Goal: Task Accomplishment & Management: Complete application form

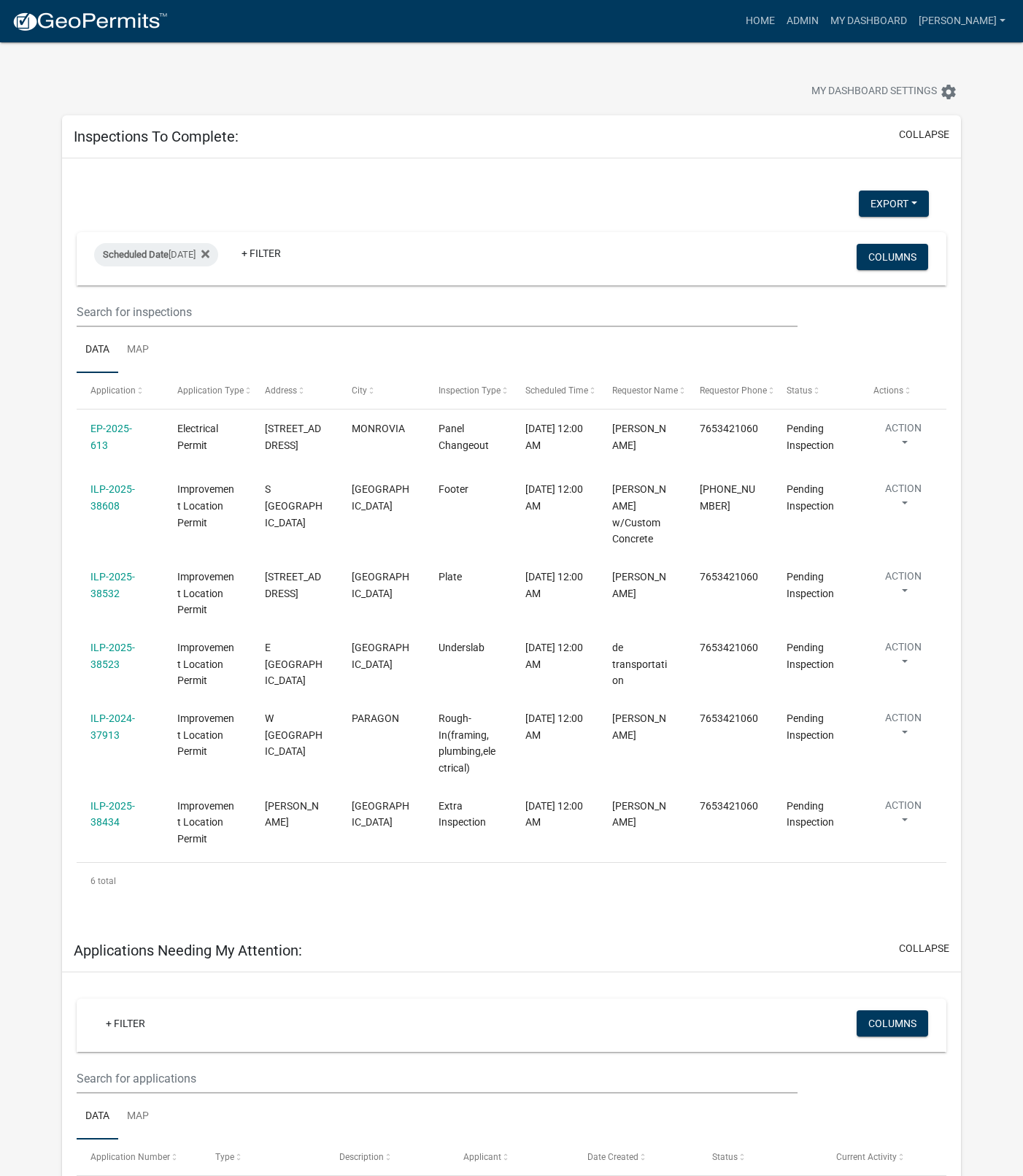
select select "1: 25"
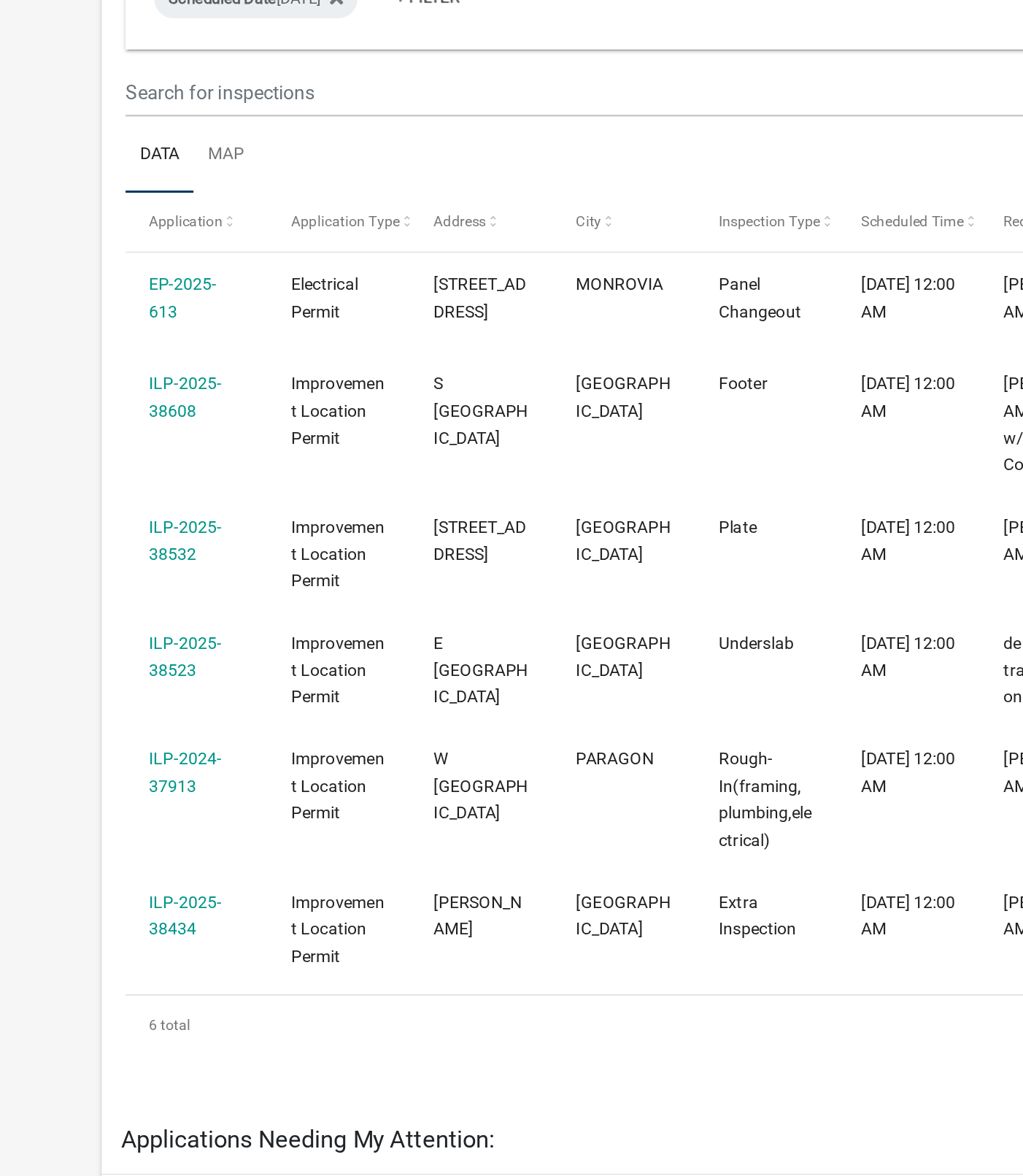
click at [108, 800] on link "ILP-2025-38434" at bounding box center [113, 814] width 45 height 28
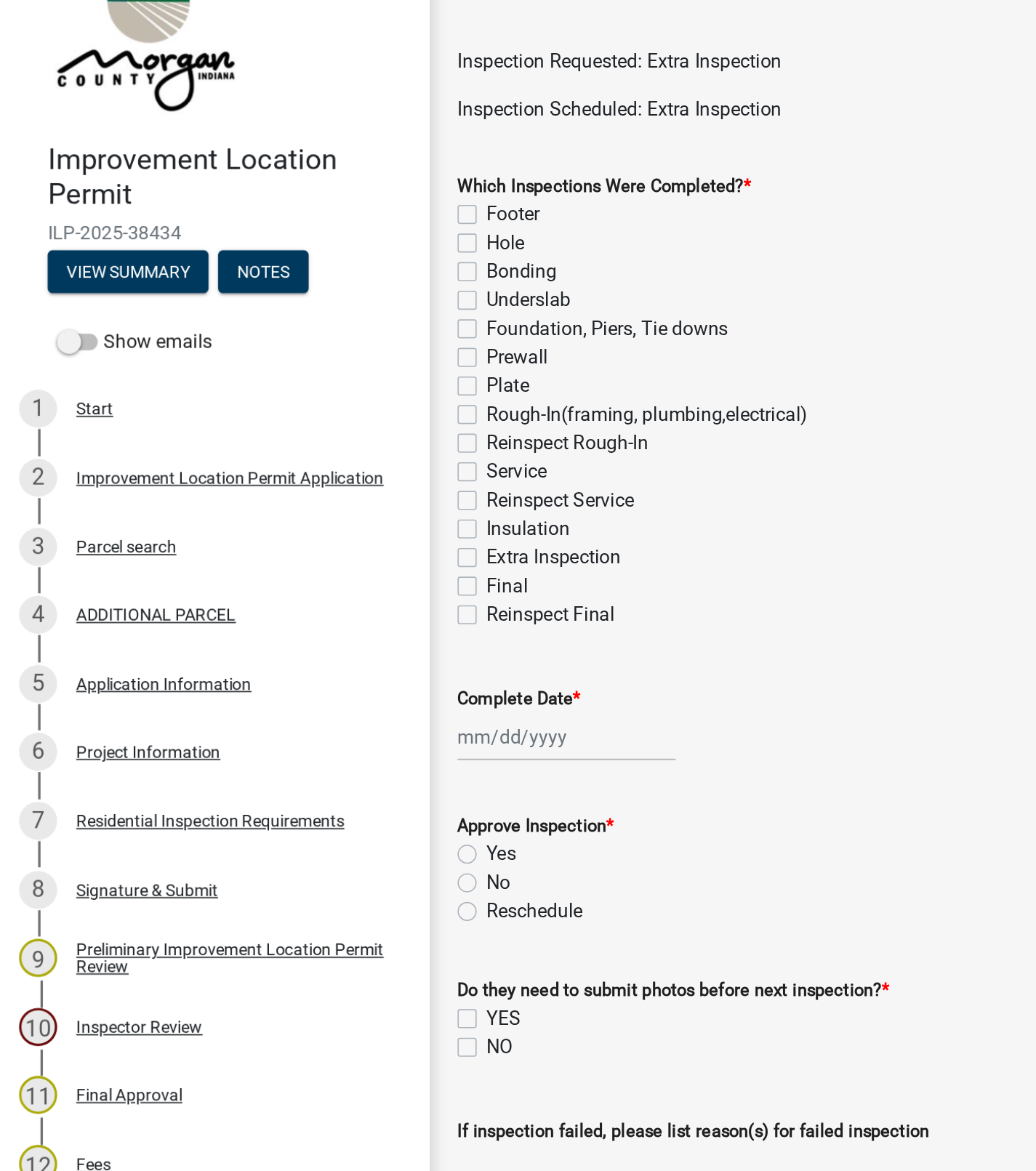
click at [297, 393] on label "Extra Inspection" at bounding box center [338, 392] width 82 height 17
click at [297, 393] on input "Extra Inspection" at bounding box center [301, 388] width 9 height 9
checkbox input "true"
checkbox input "false"
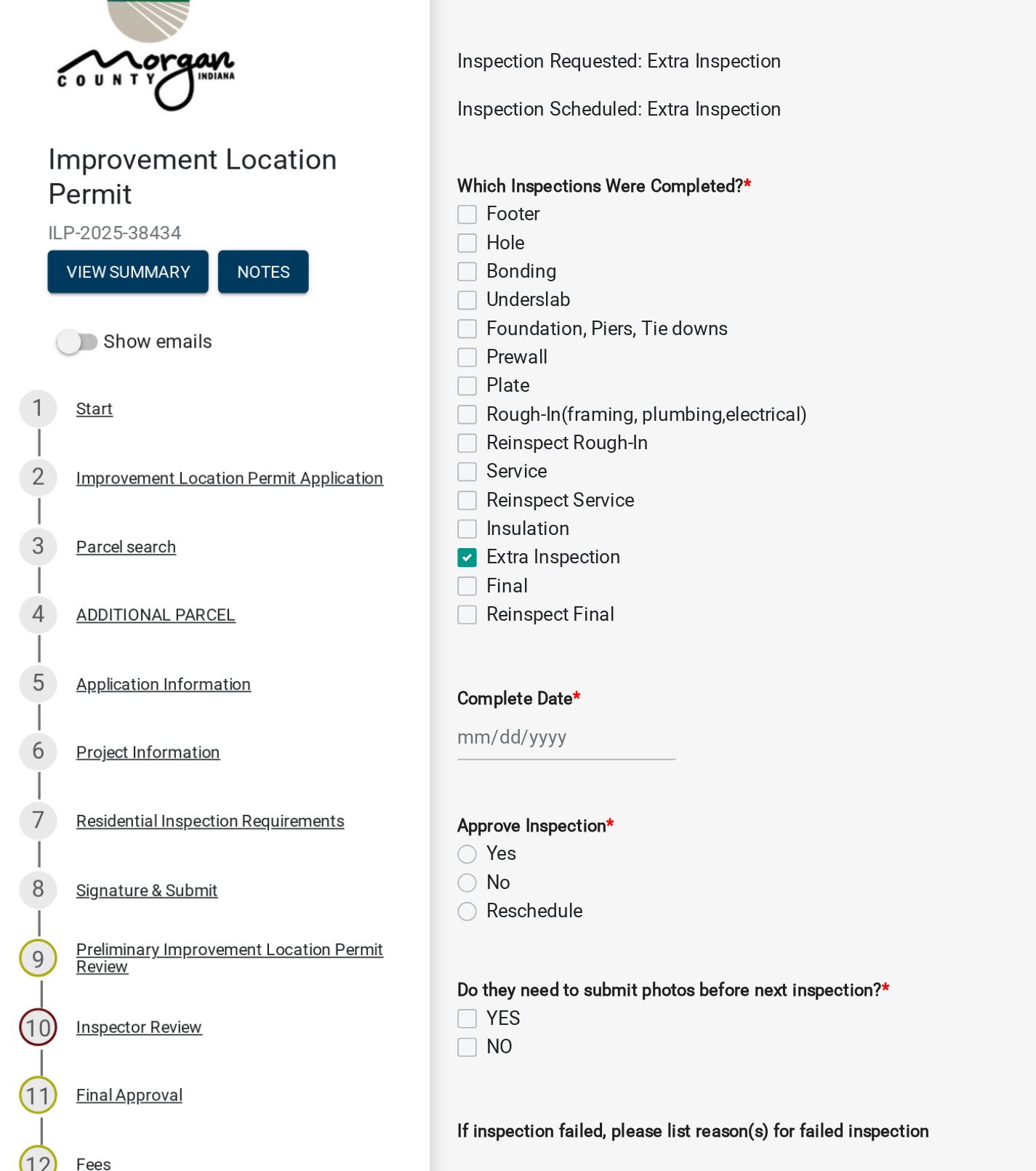
checkbox input "false"
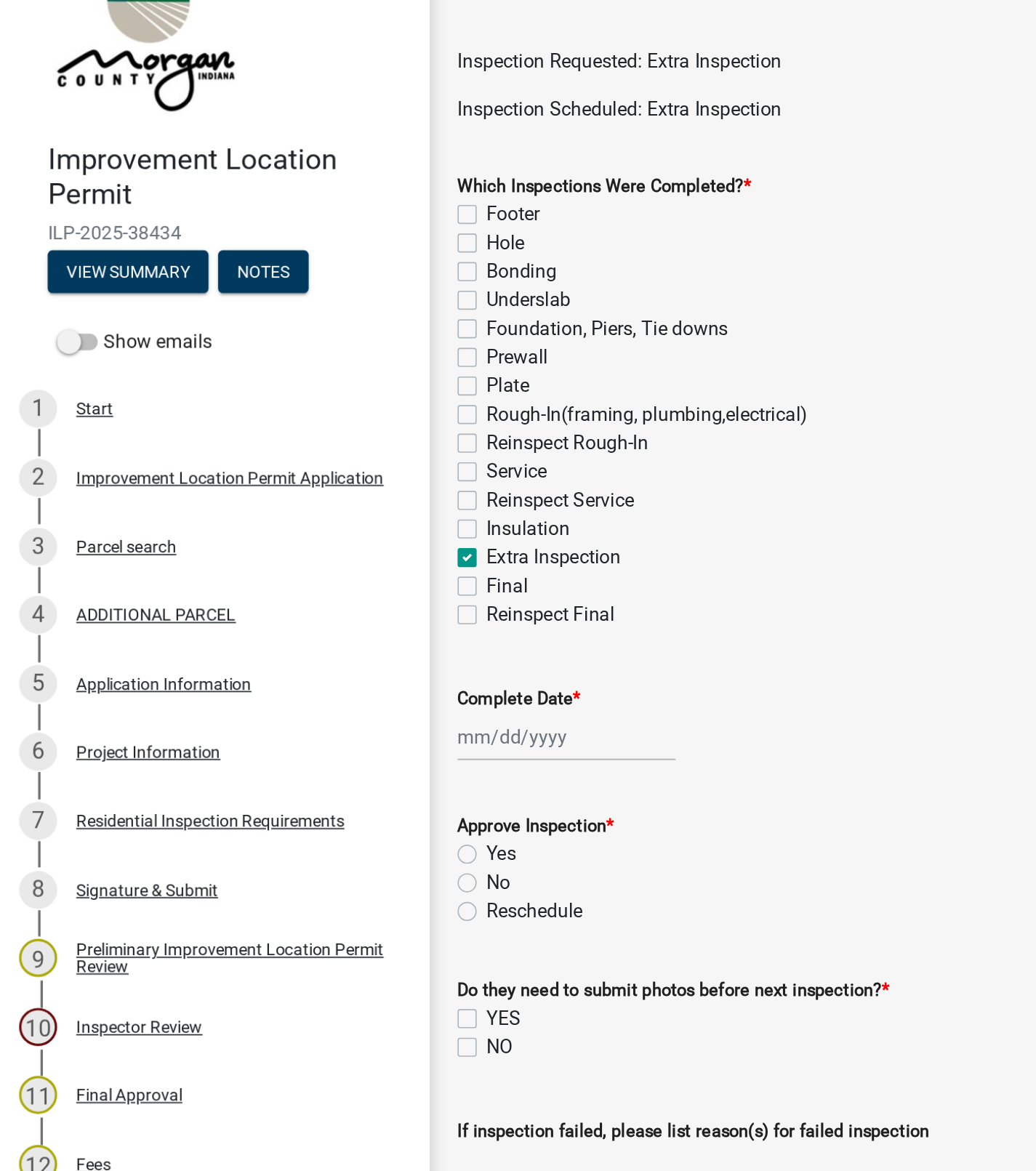
checkbox input "false"
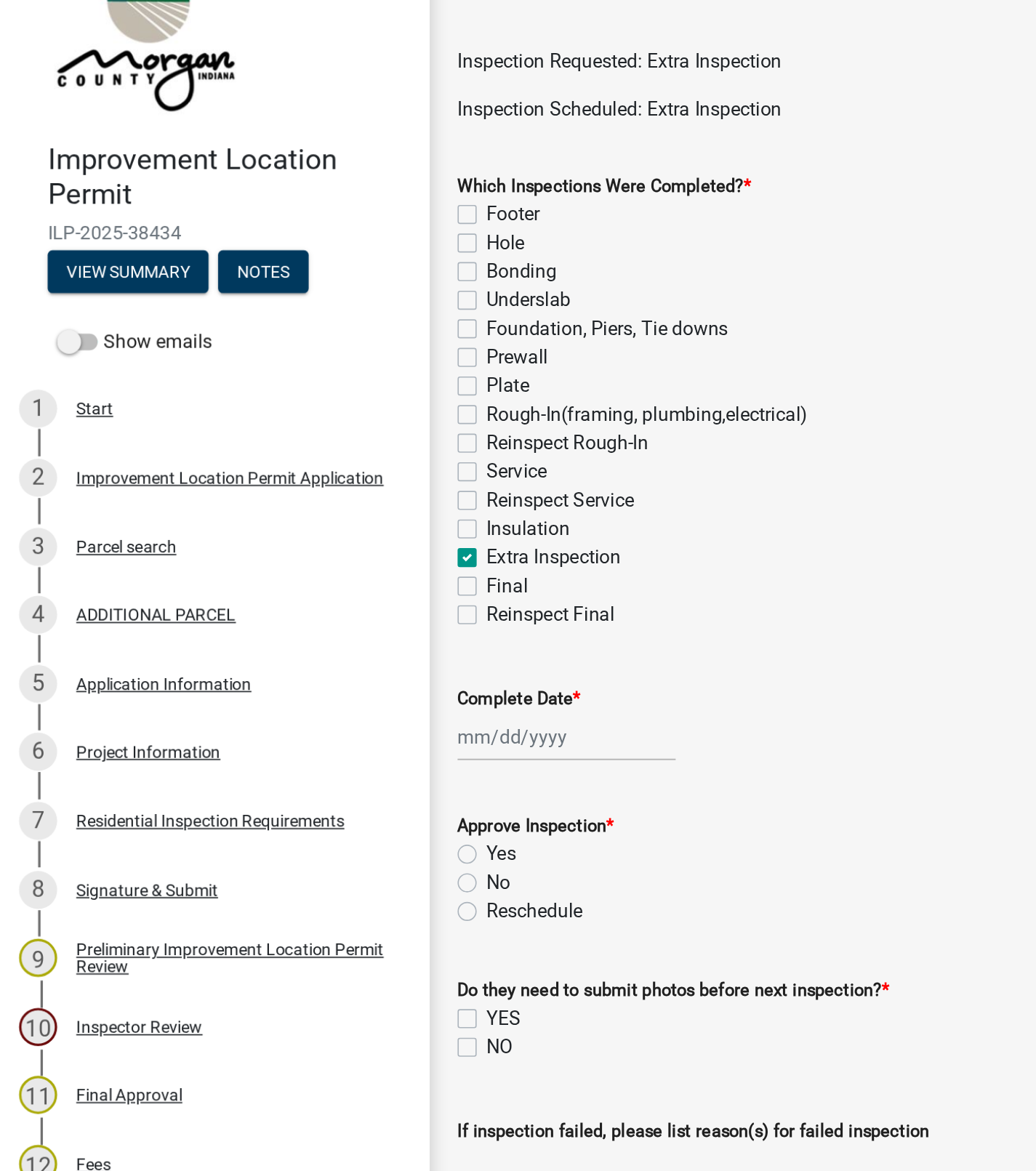
checkbox input "true"
checkbox input "false"
click at [308, 500] on div at bounding box center [346, 502] width 133 height 30
select select "10"
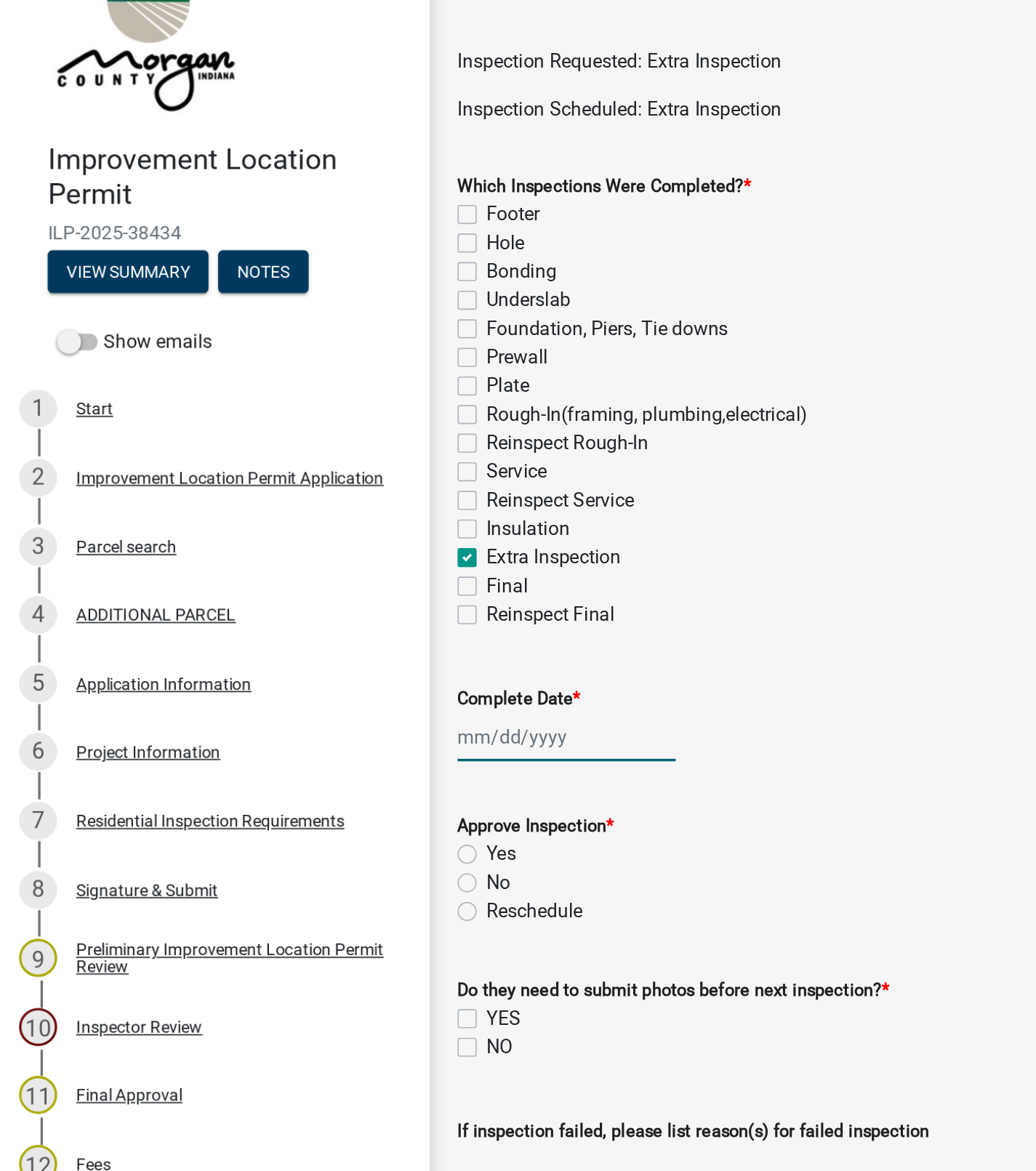
select select "2025"
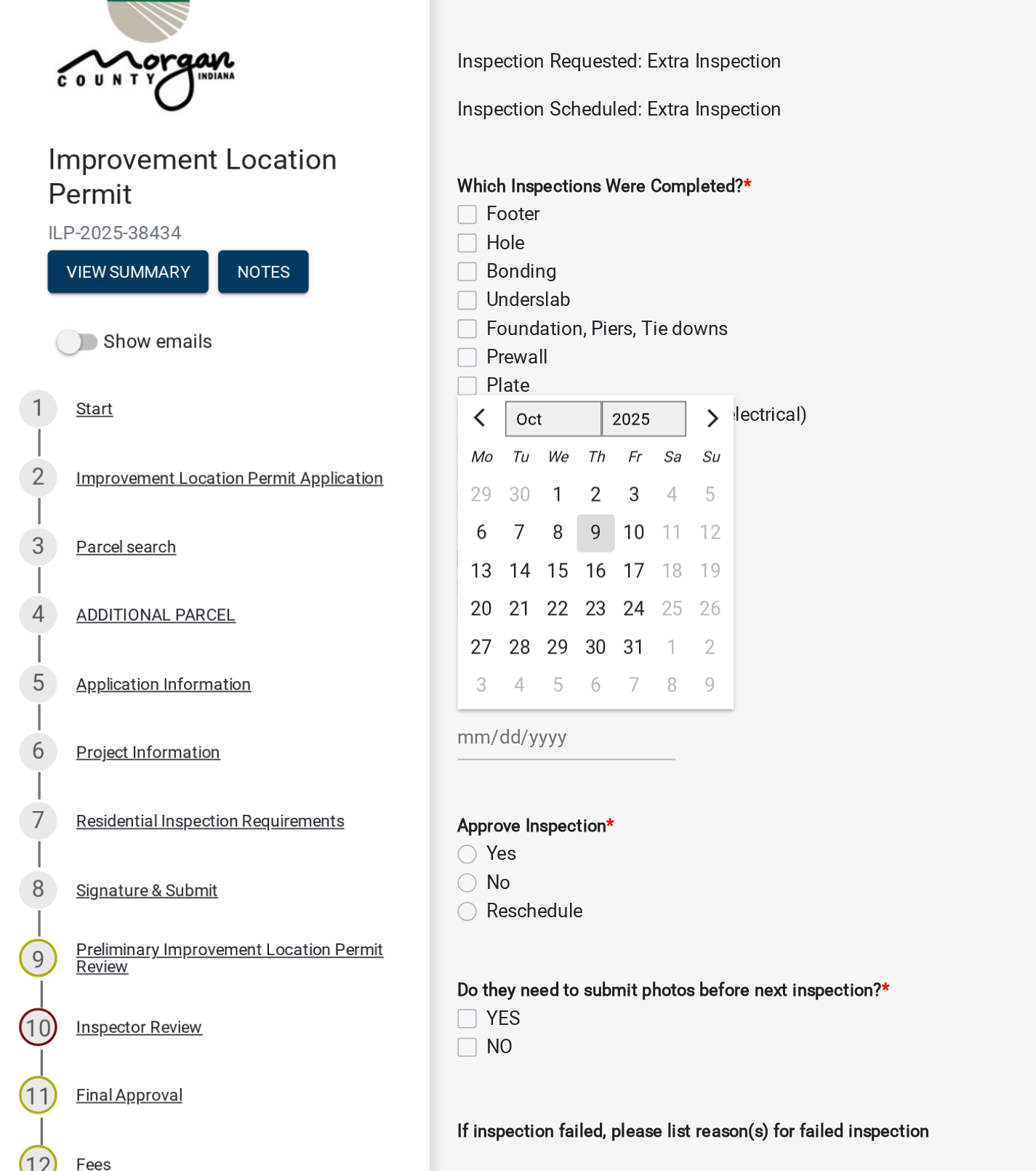
click at [543, 351] on div "Reinspect Service" at bounding box center [649, 357] width 739 height 17
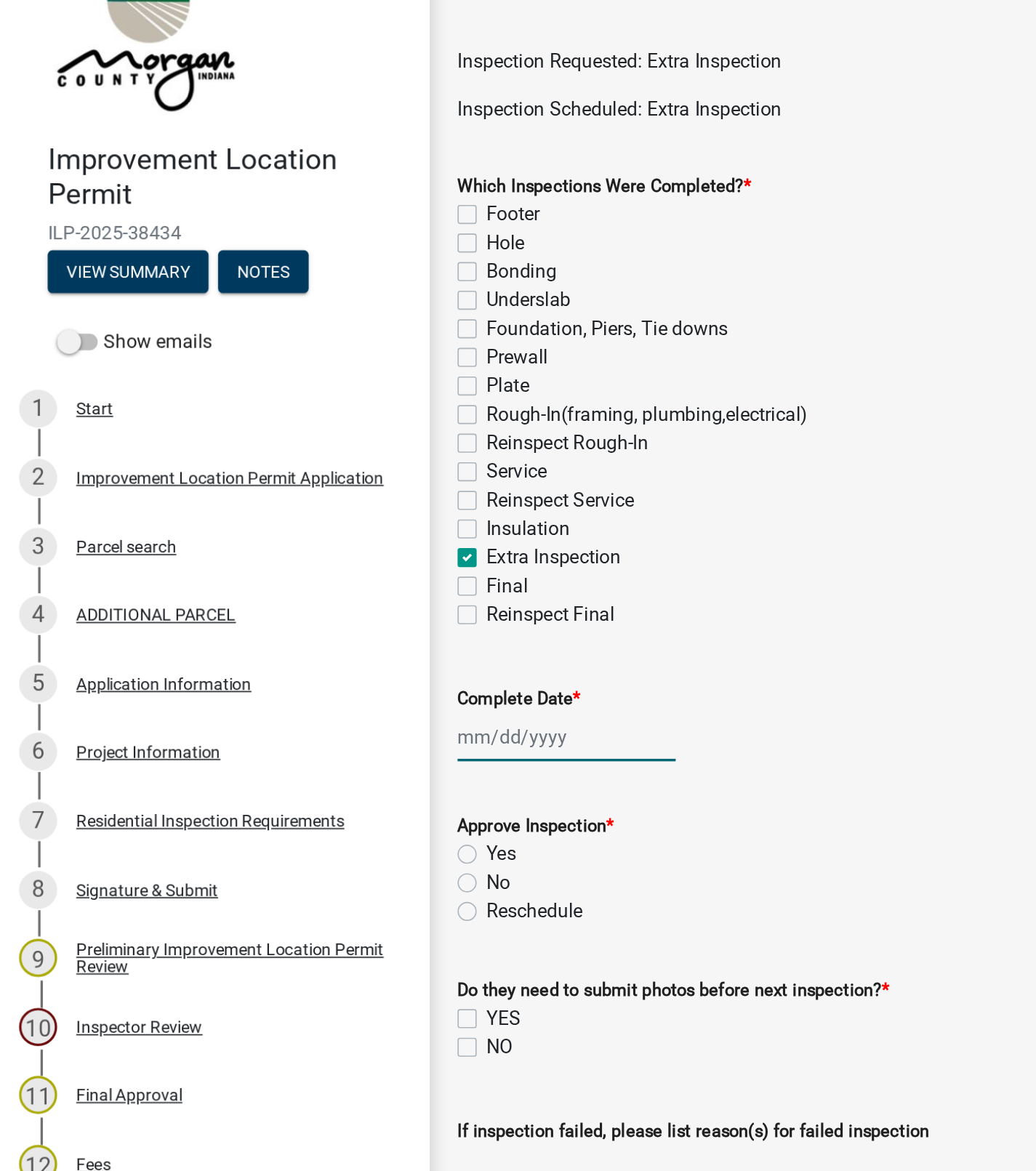
click at [316, 508] on div at bounding box center [346, 502] width 133 height 30
select select "10"
select select "2025"
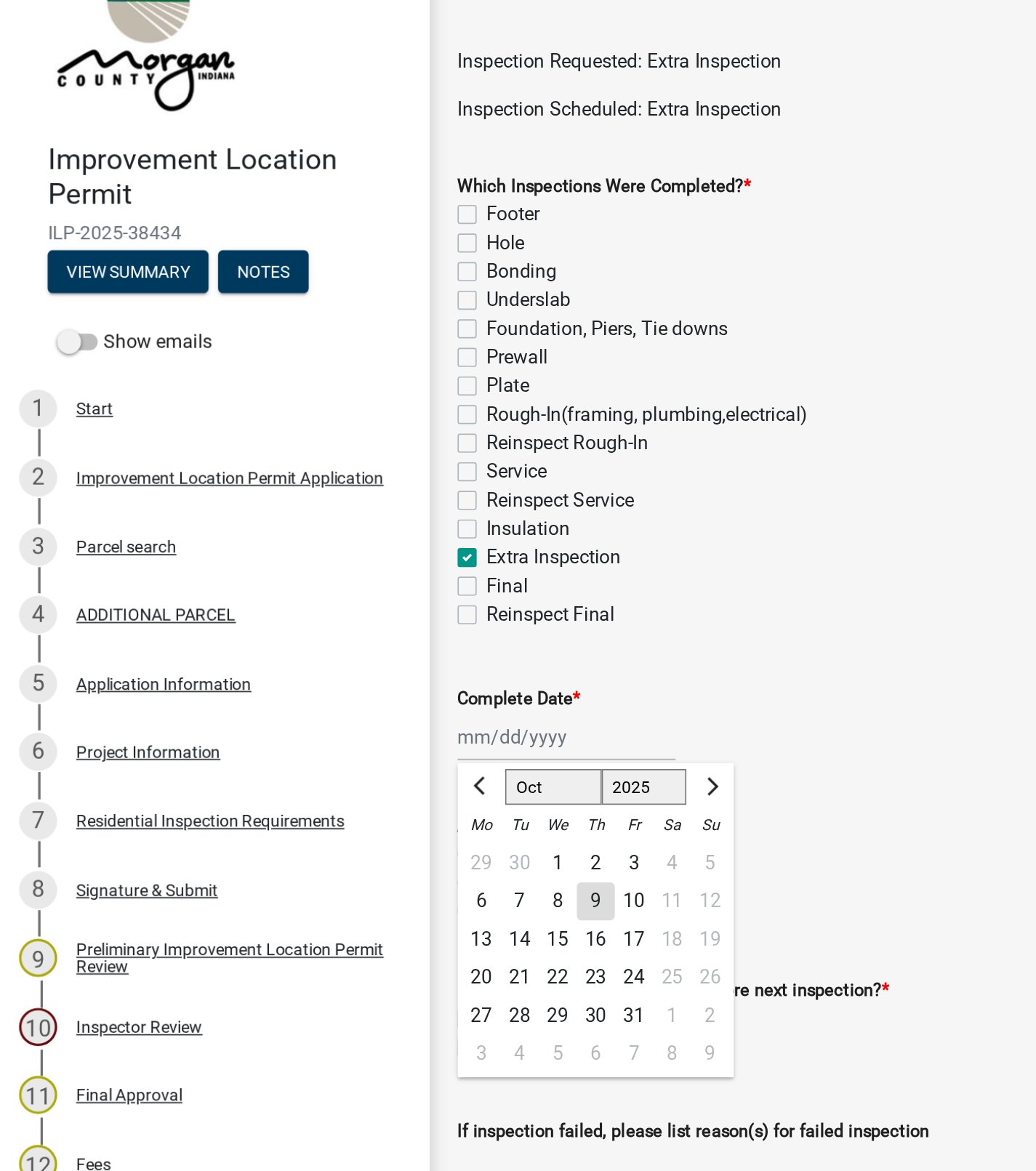
click at [362, 601] on div "9" at bounding box center [362, 601] width 23 height 23
type input "[DATE]"
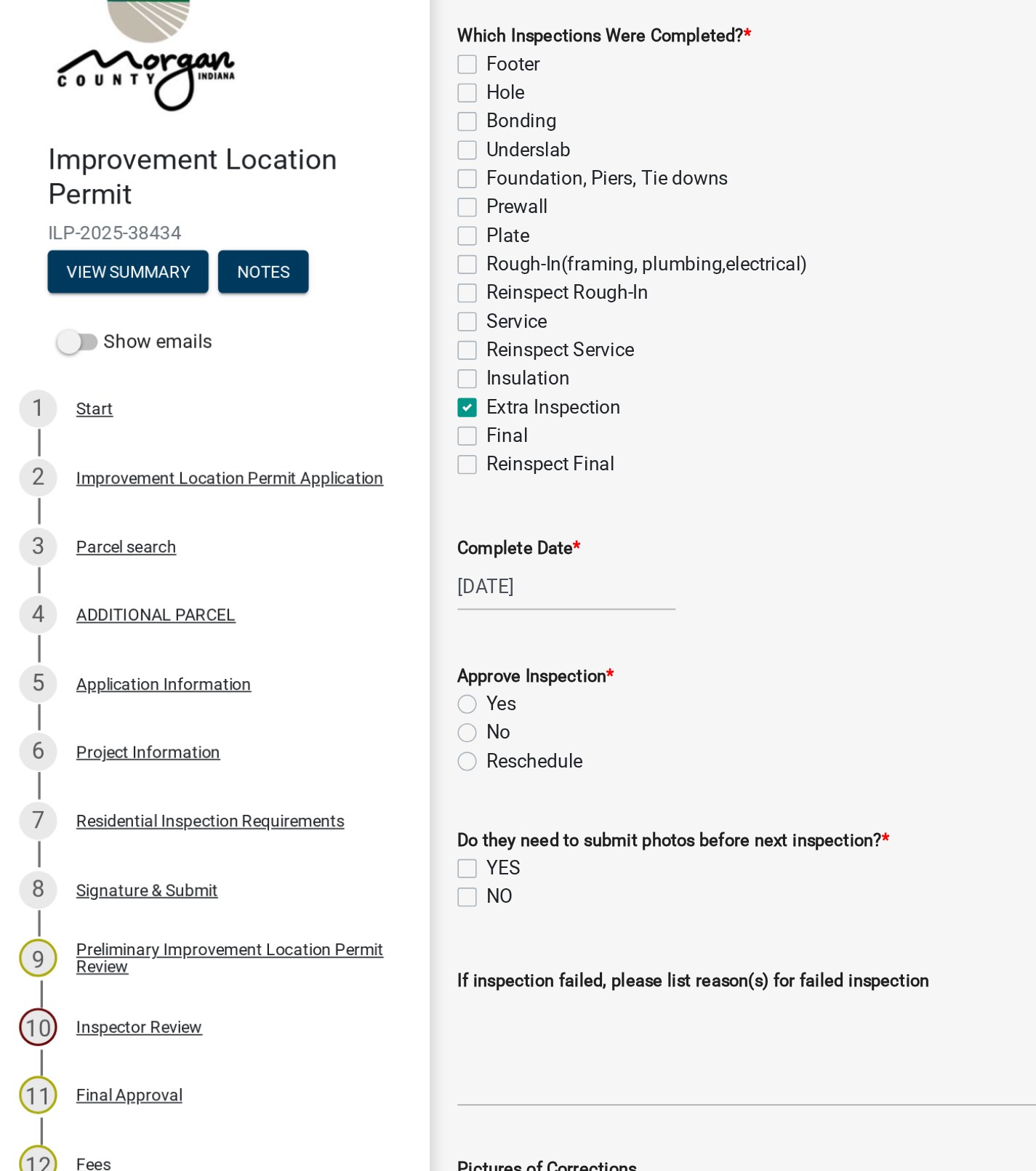
scroll to position [110, 0]
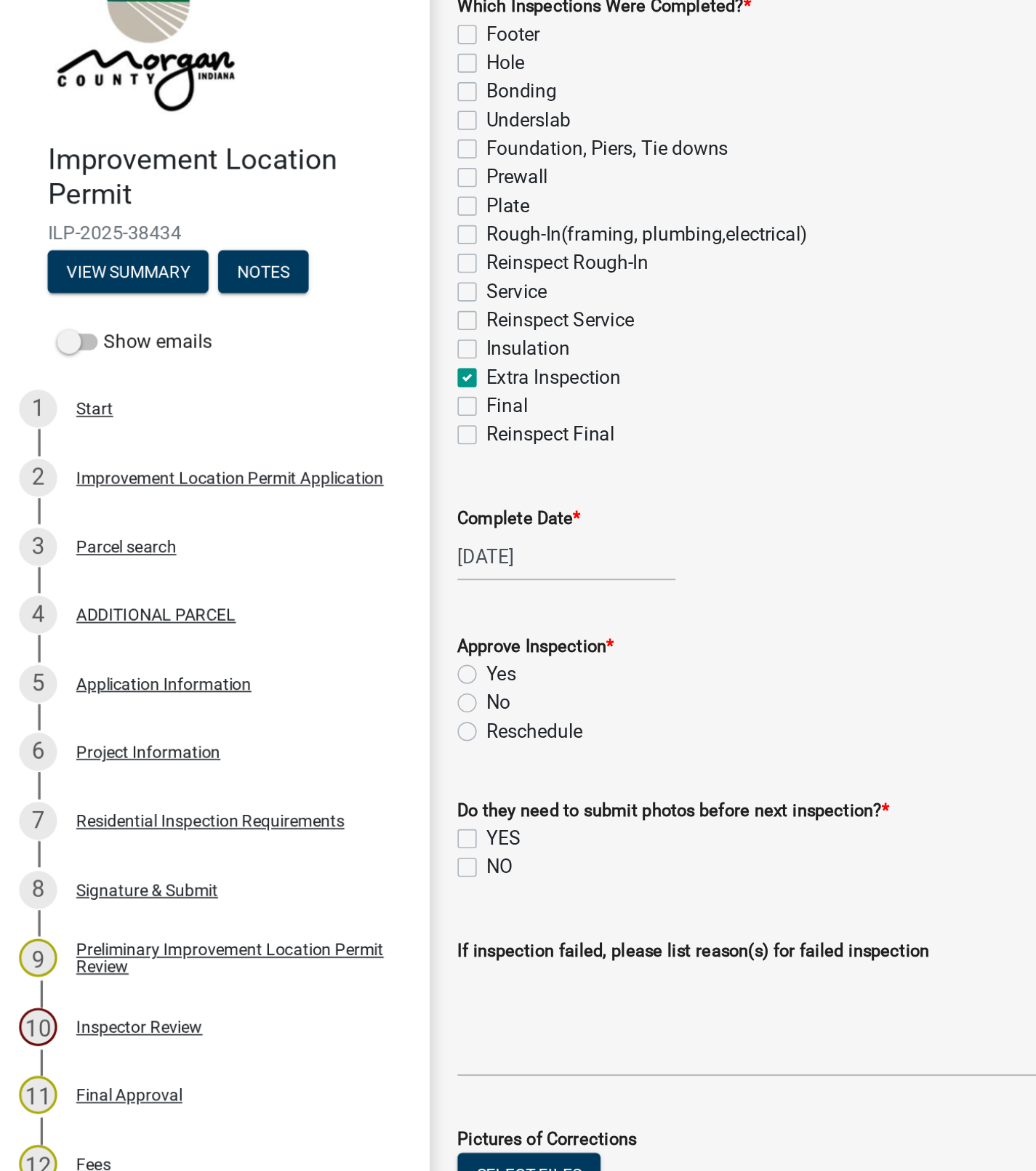
click at [297, 467] on label "Yes" at bounding box center [306, 464] width 18 height 17
click at [297, 465] on input "Yes" at bounding box center [301, 460] width 9 height 9
radio input "true"
click at [297, 582] on label "NO" at bounding box center [305, 581] width 16 height 17
click at [297, 582] on input "NO" at bounding box center [301, 578] width 9 height 9
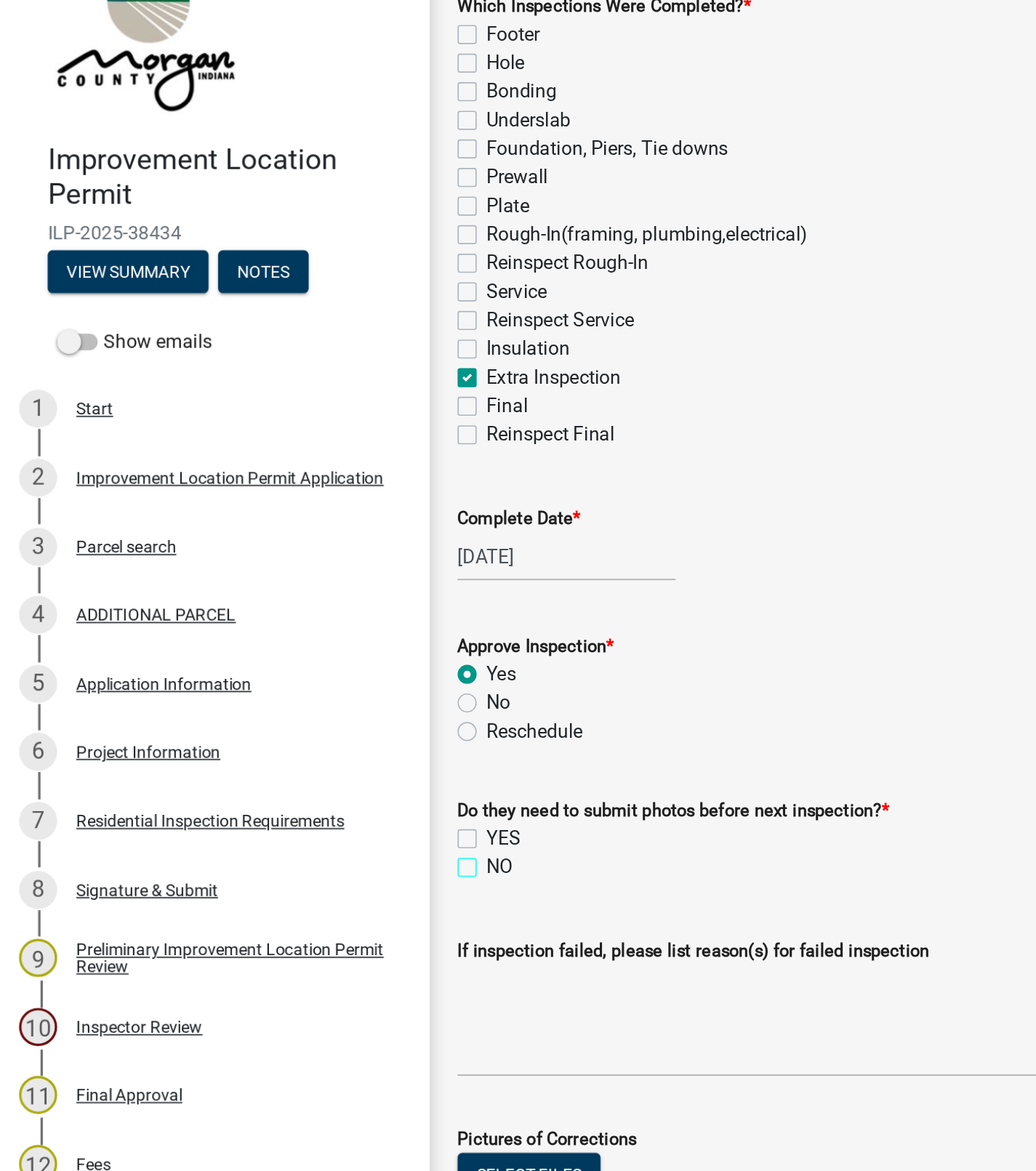
checkbox input "true"
checkbox input "false"
checkbox input "true"
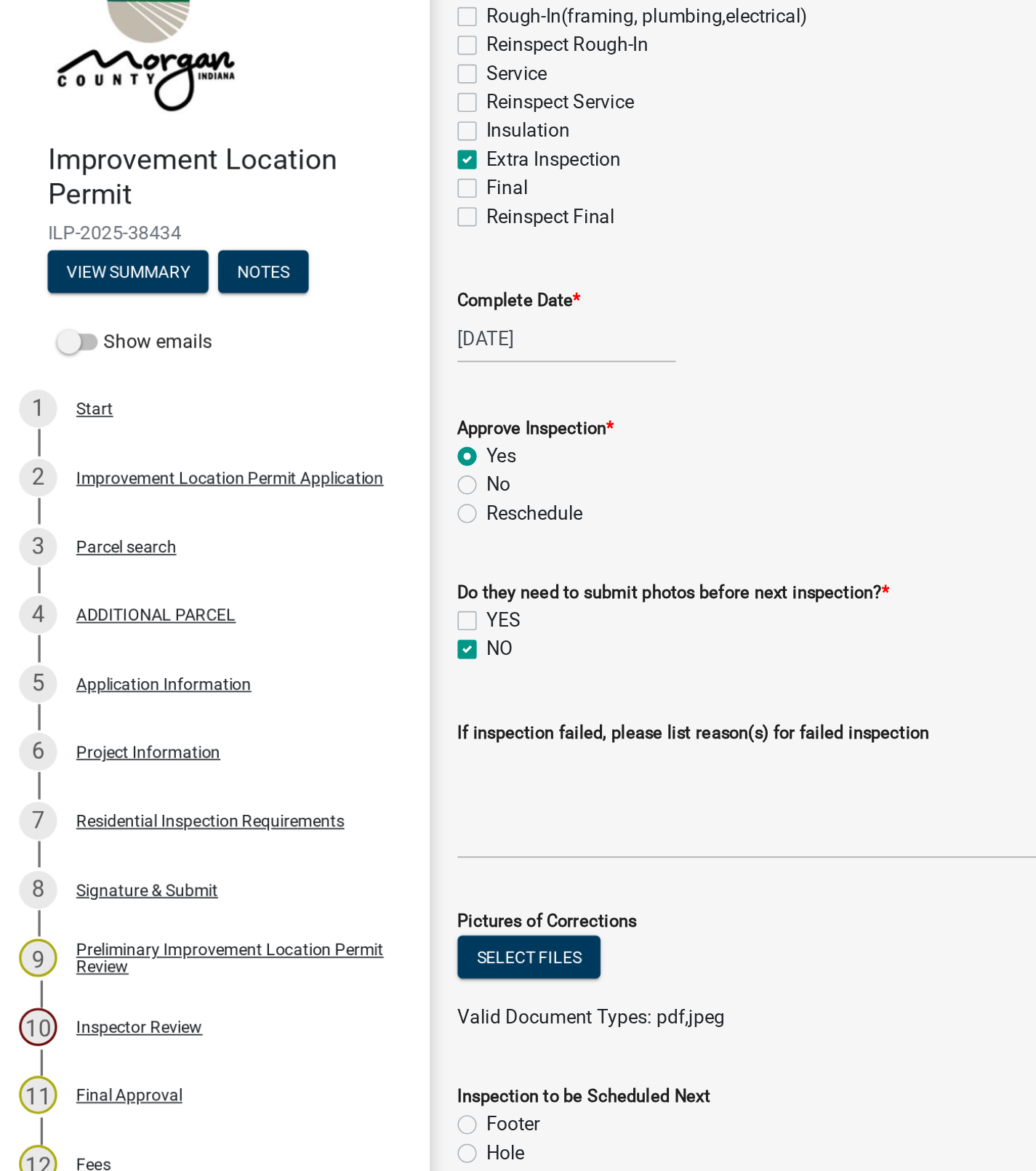
scroll to position [295, 0]
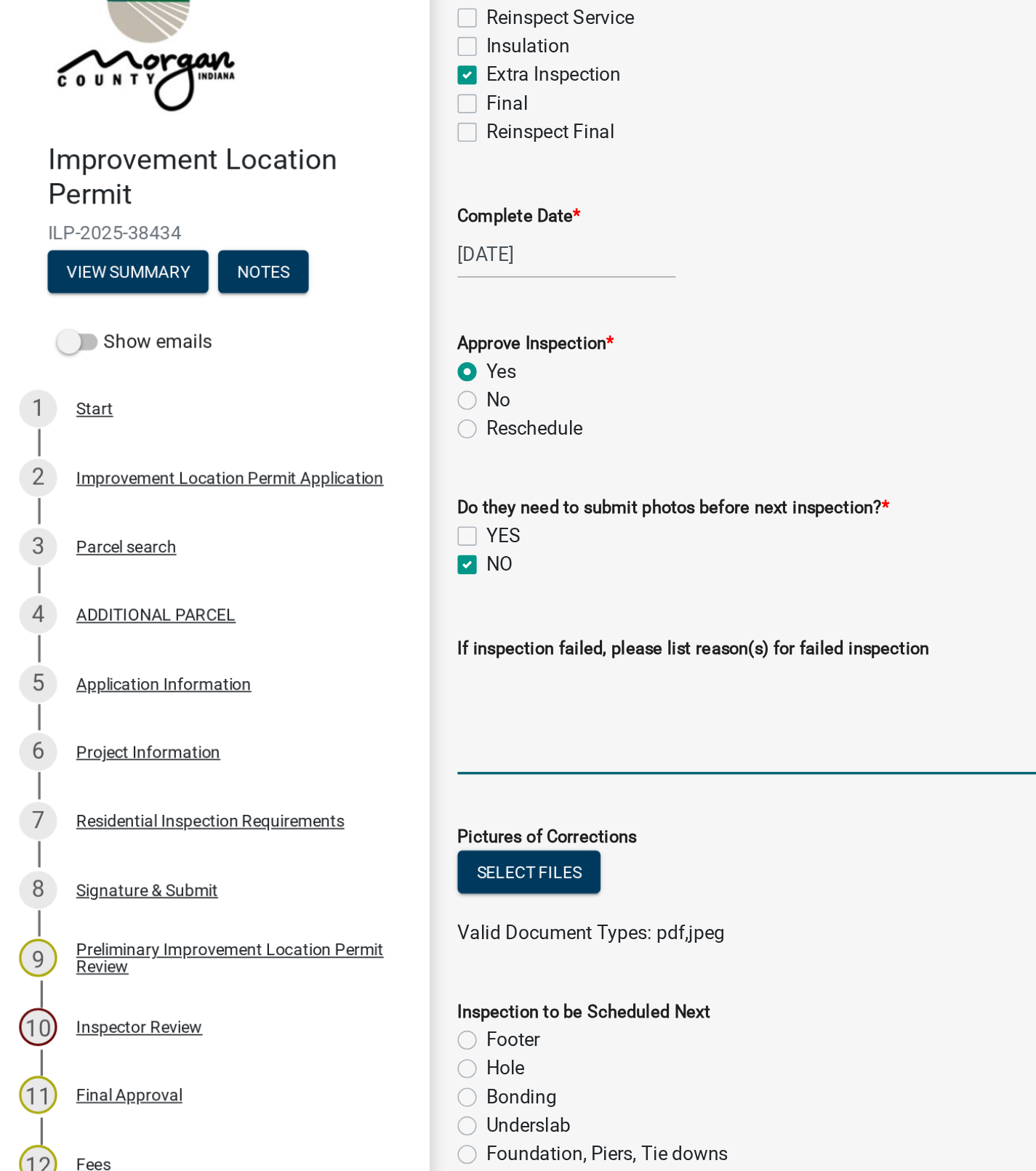
click at [309, 491] on textarea "If inspection failed, please list reason(s) for failed inspection" at bounding box center [649, 490] width 739 height 68
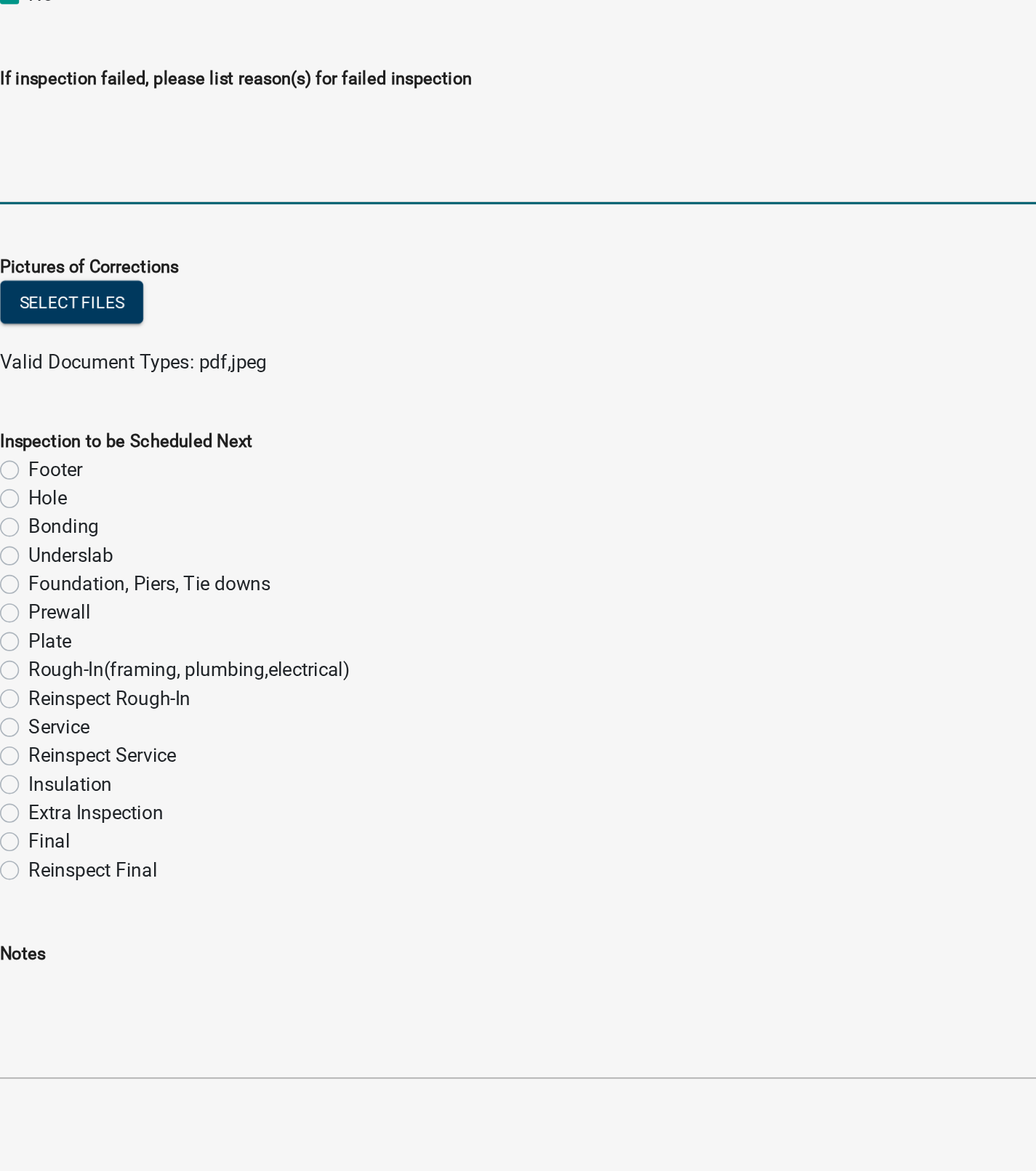
scroll to position [0, 0]
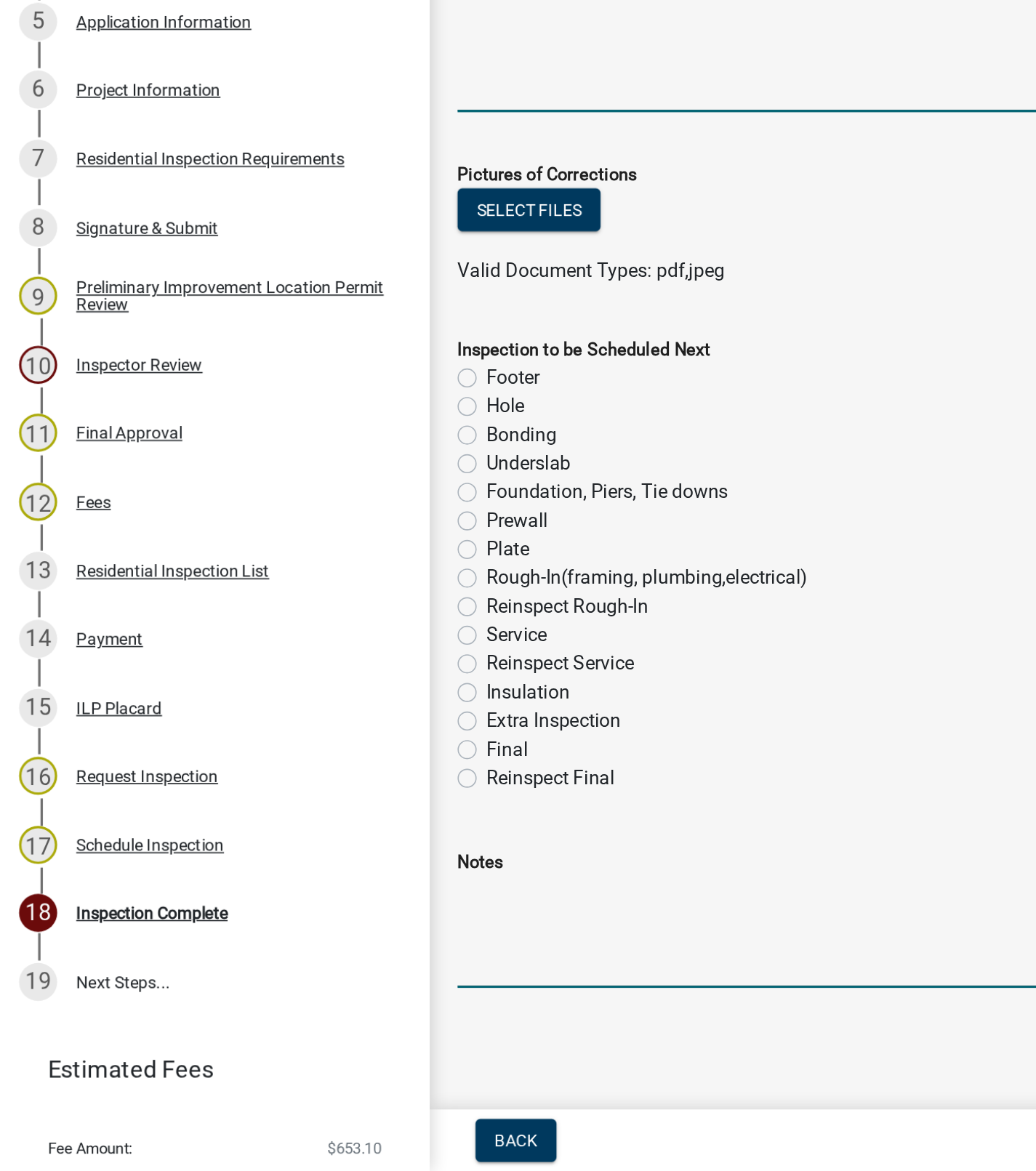
click at [314, 1027] on textarea "Notes" at bounding box center [649, 1024] width 739 height 68
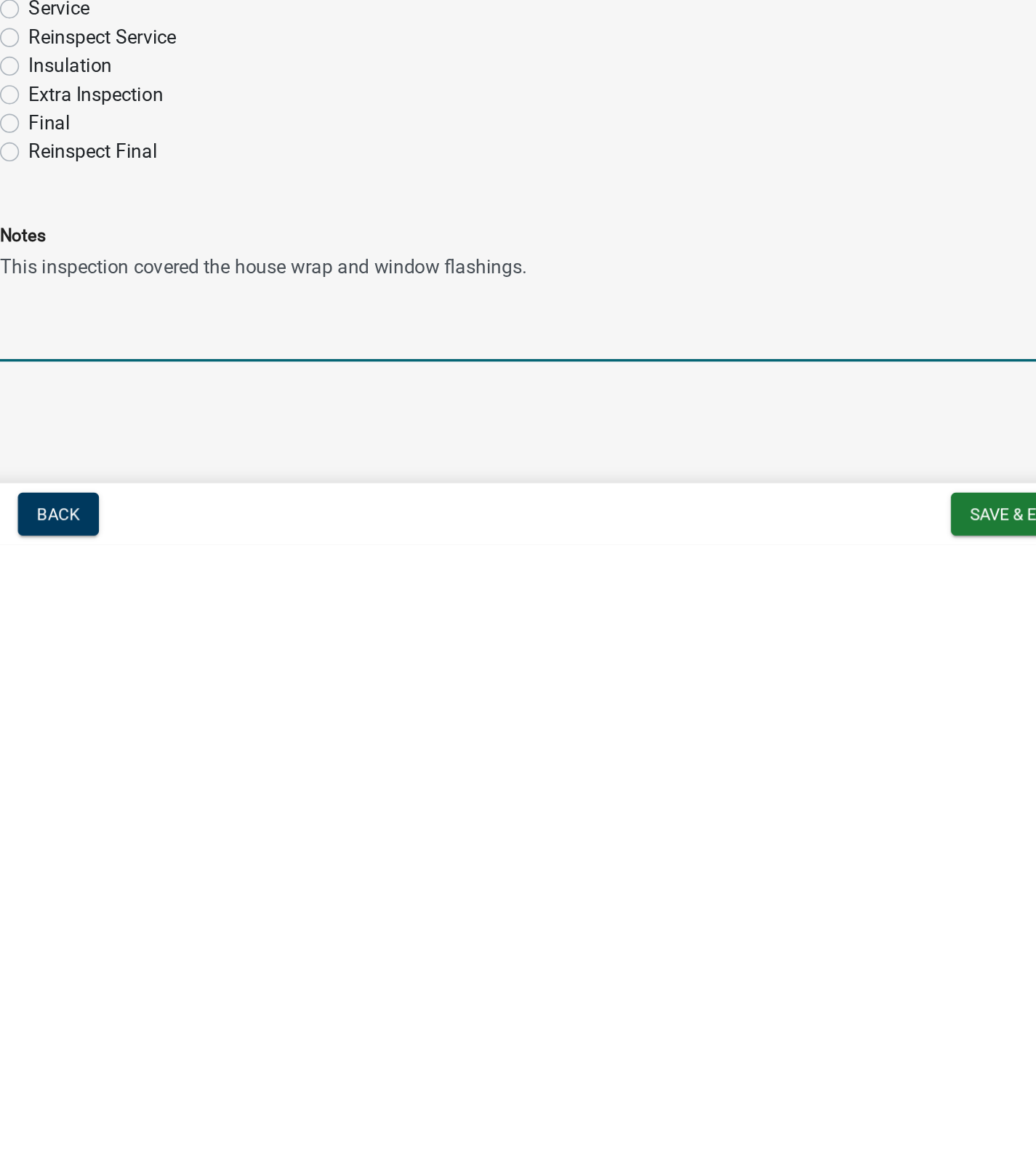
type textarea "This inspection covered the house wrap and window flashings."
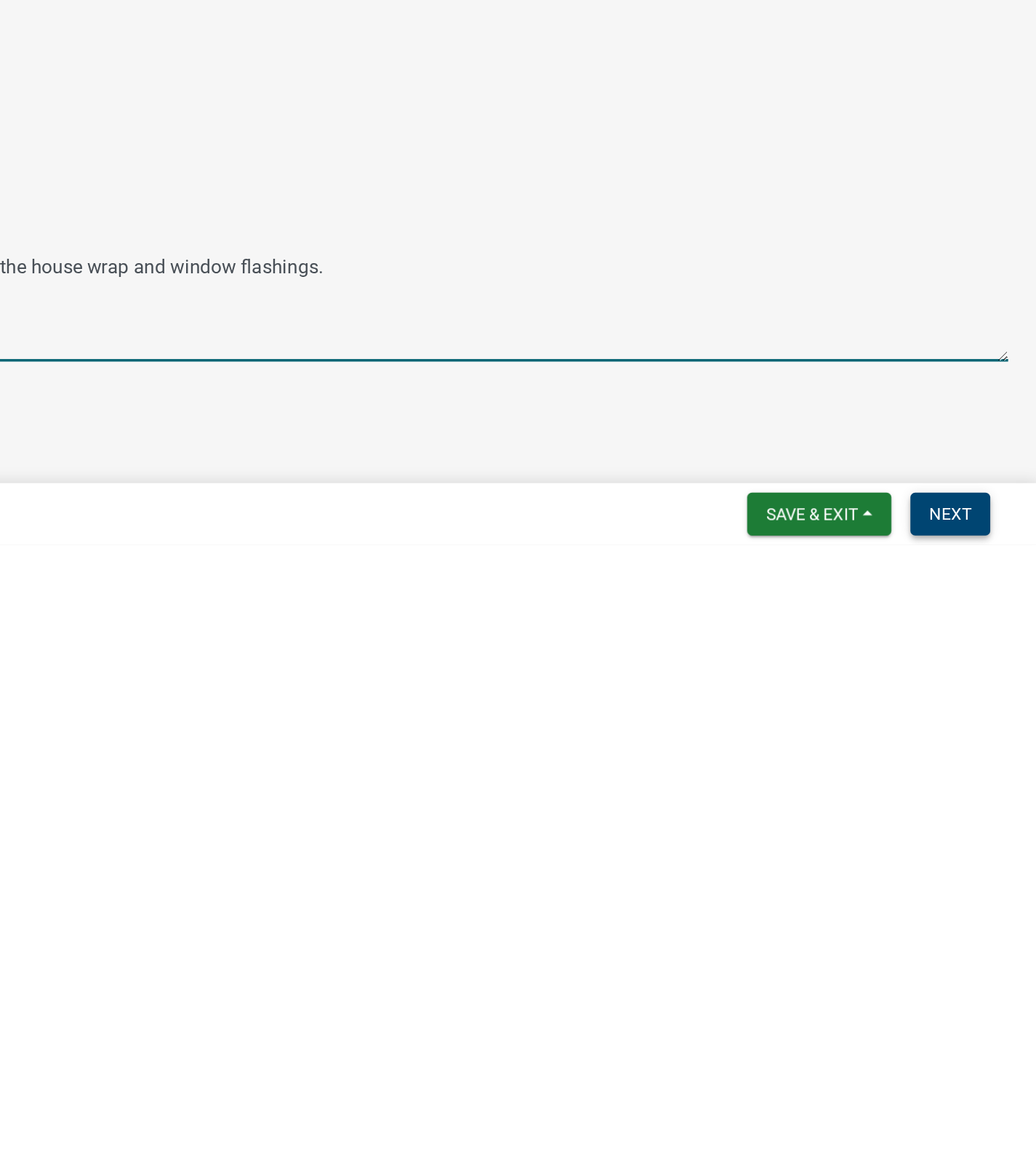
click at [979, 1147] on span "Next" at bounding box center [983, 1152] width 26 height 12
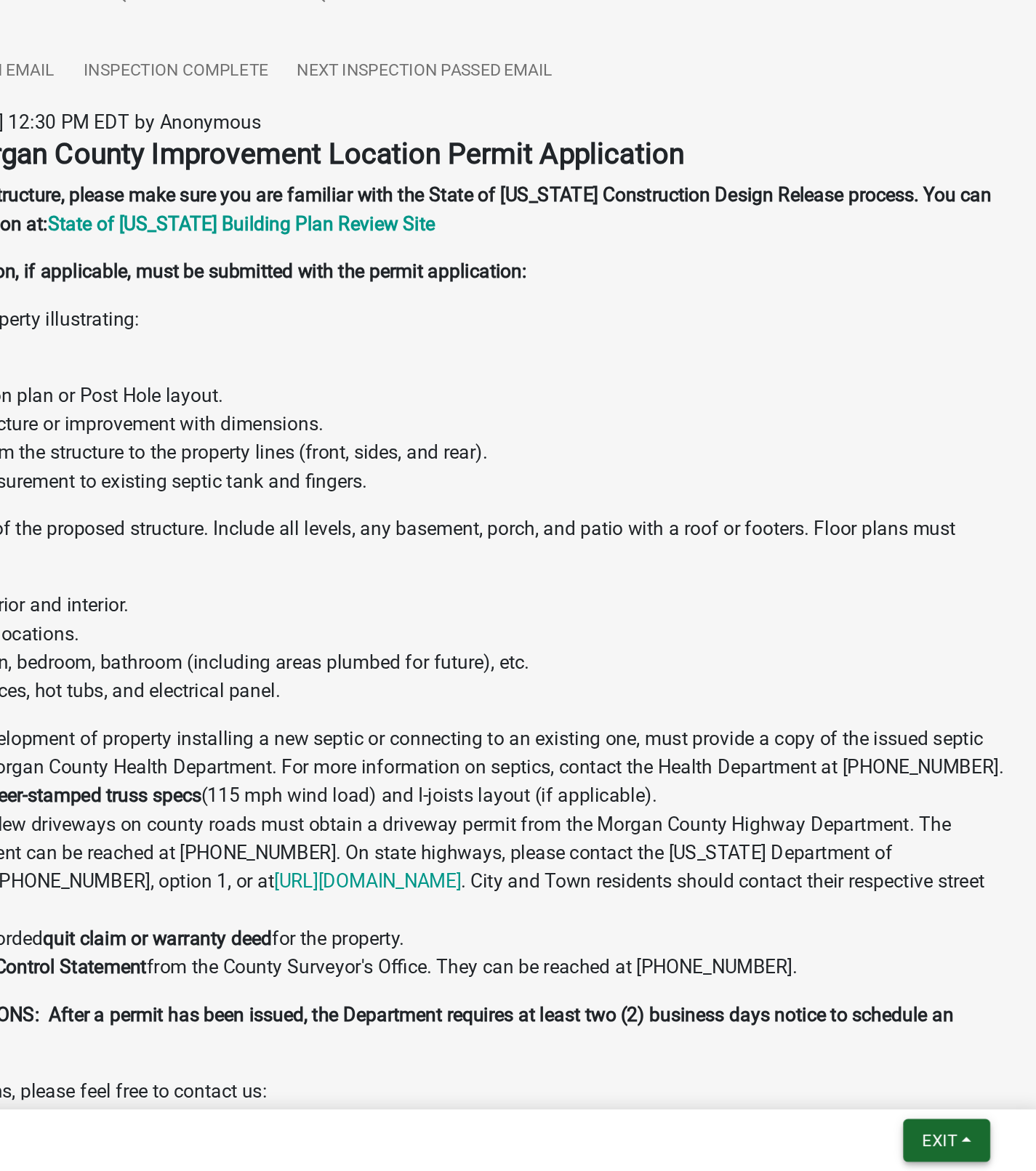
click at [975, 1147] on span "Exit" at bounding box center [976, 1152] width 21 height 12
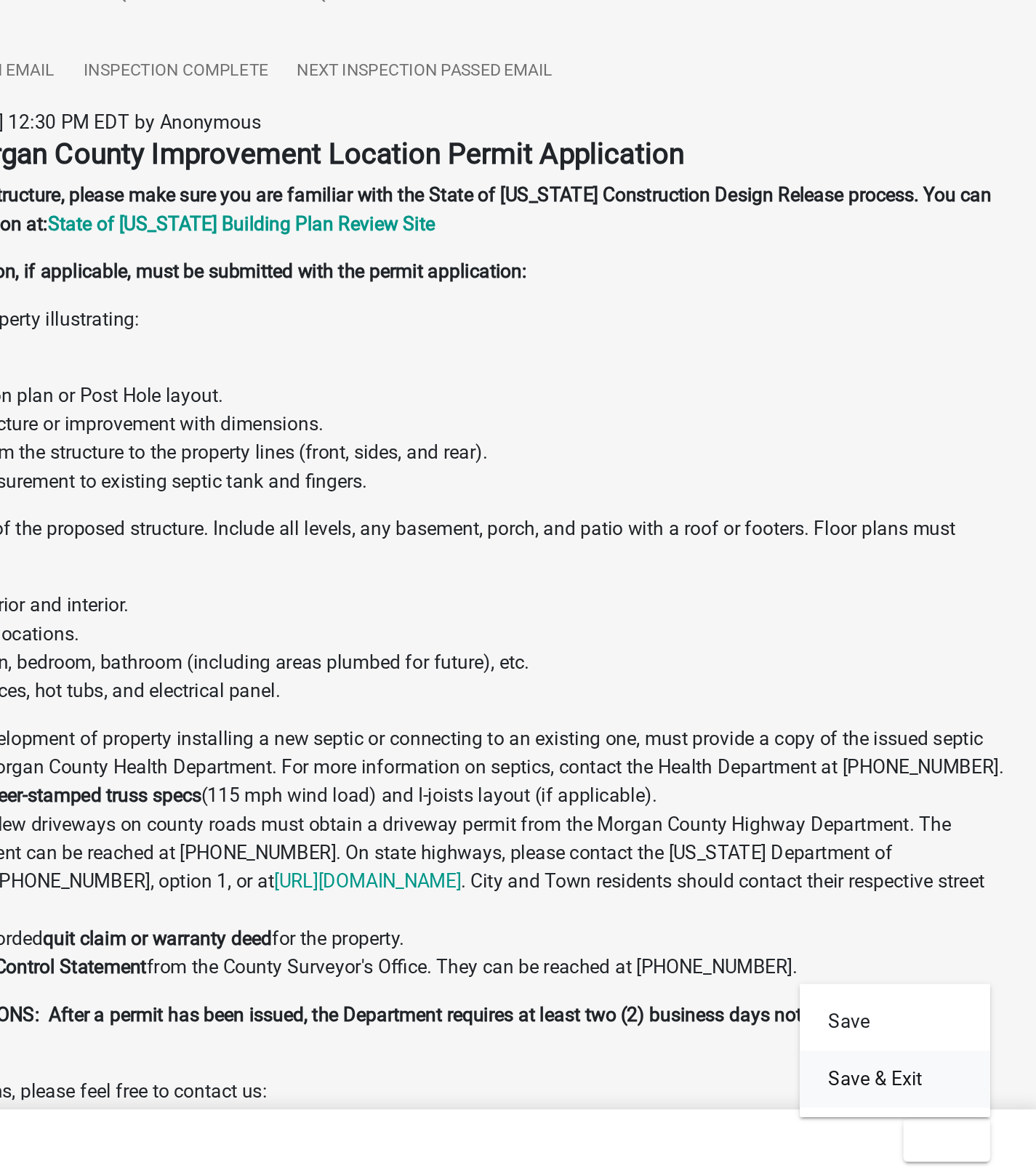
click at [944, 1113] on button "Save & Exit" at bounding box center [948, 1114] width 116 height 35
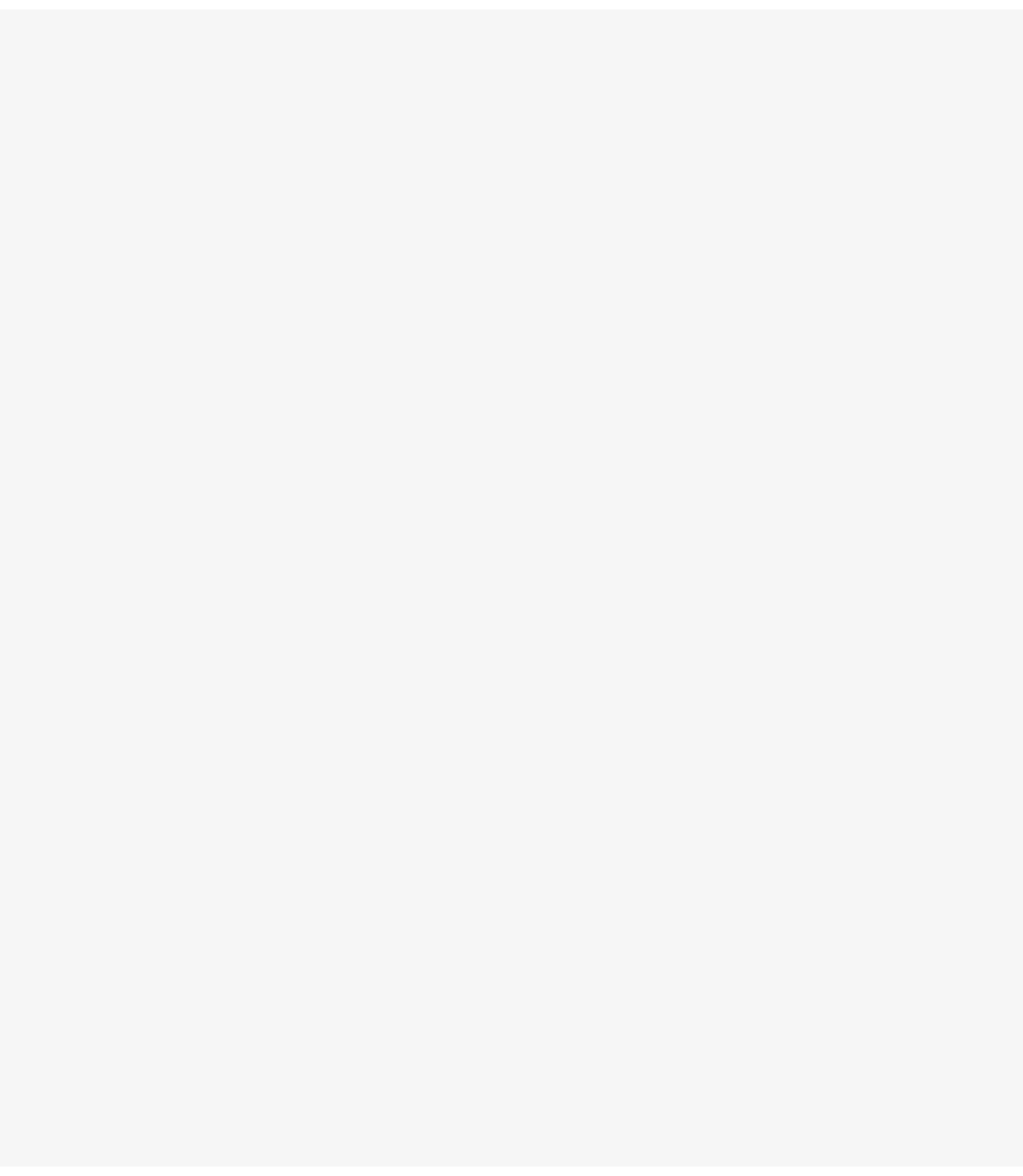
scroll to position [43, 0]
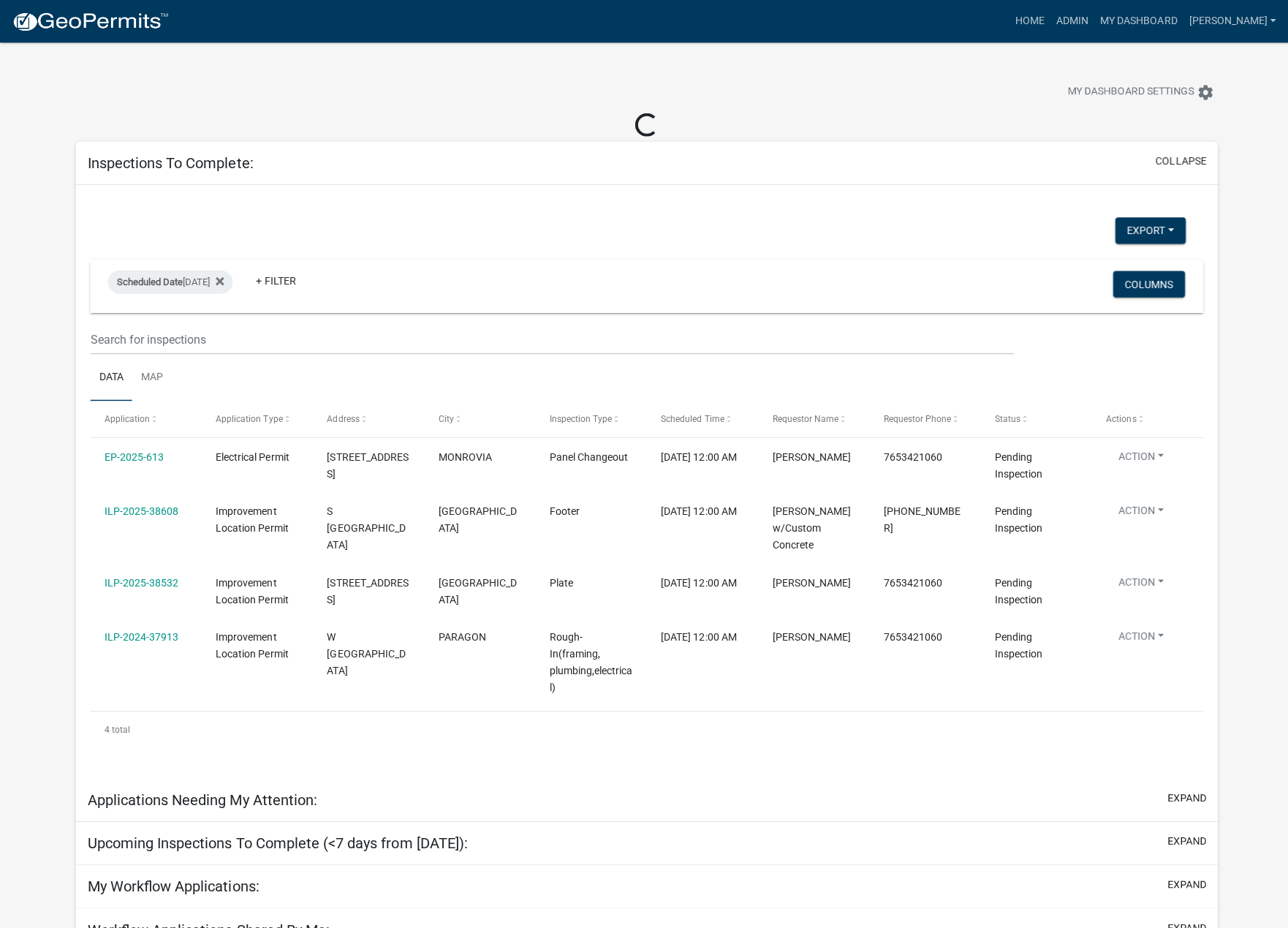
select select "1: 25"
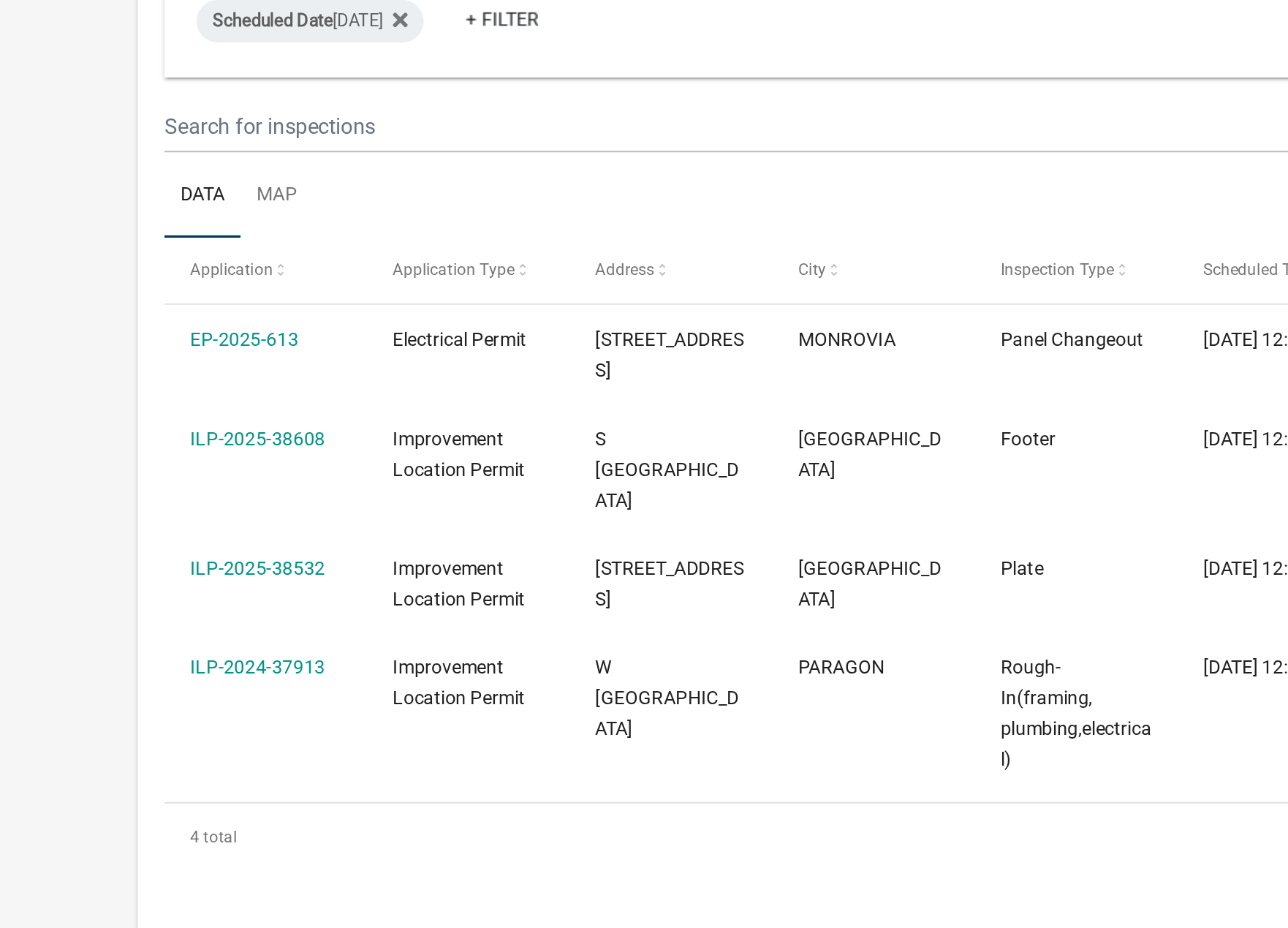
click at [152, 602] on link "ILP-2024-37913" at bounding box center [140, 608] width 73 height 12
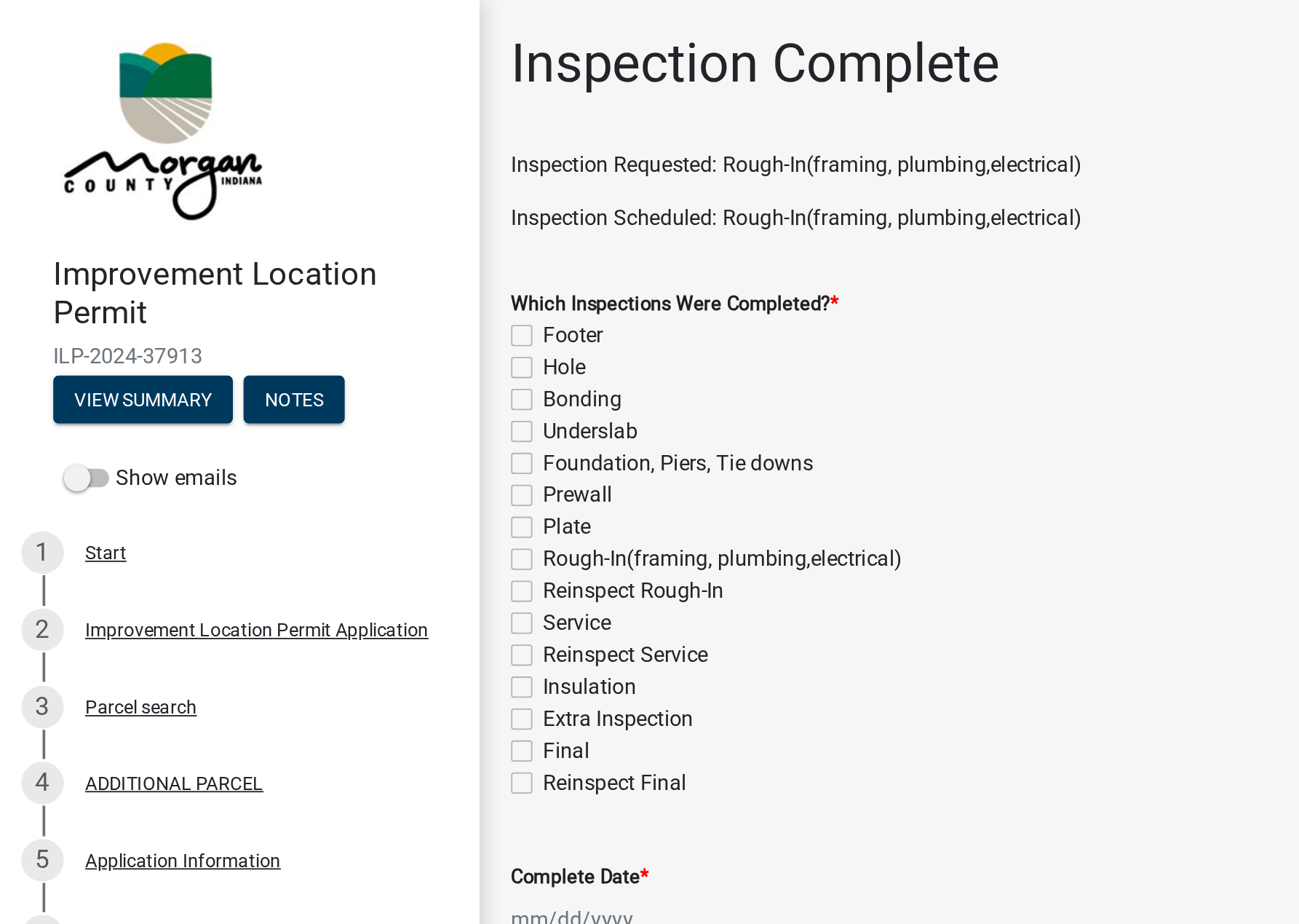
click at [297, 304] on label "Rough-In(framing, plumbing,electrical)" at bounding box center [395, 305] width 197 height 17
click at [297, 304] on input "Rough-In(framing, plumbing,electrical)" at bounding box center [302, 302] width 9 height 9
checkbox input "true"
checkbox input "false"
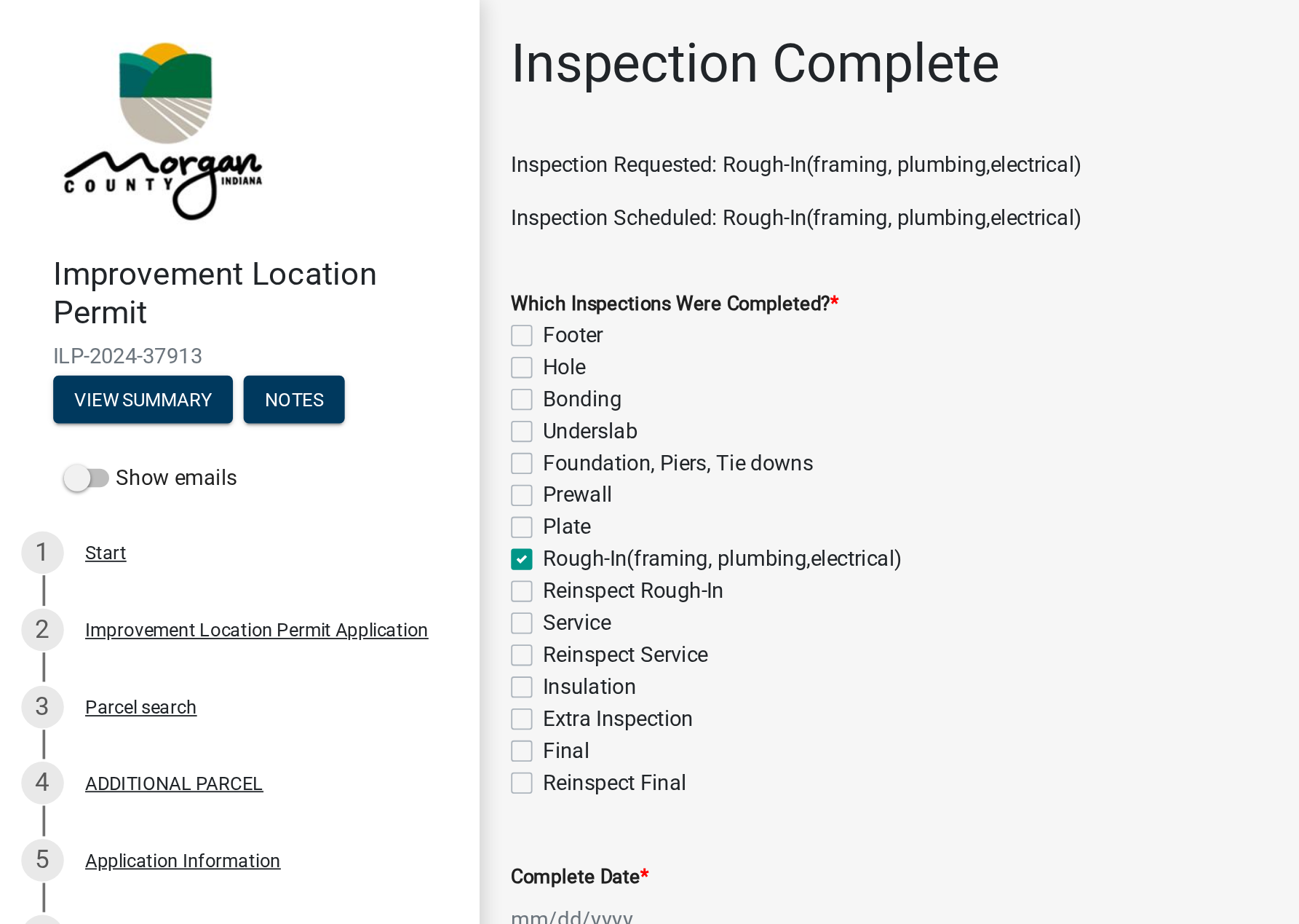
checkbox input "false"
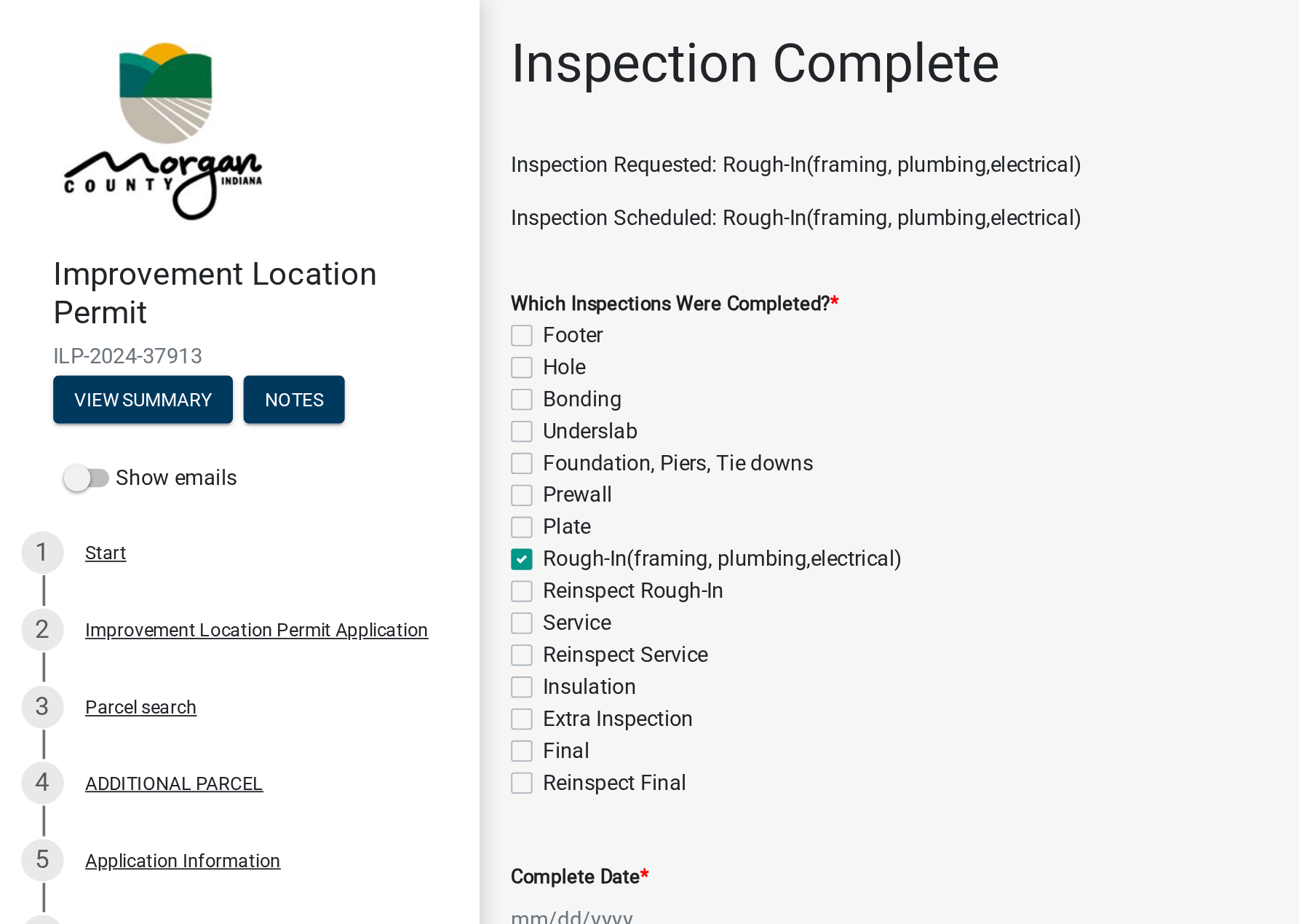
checkbox input "true"
checkbox input "false"
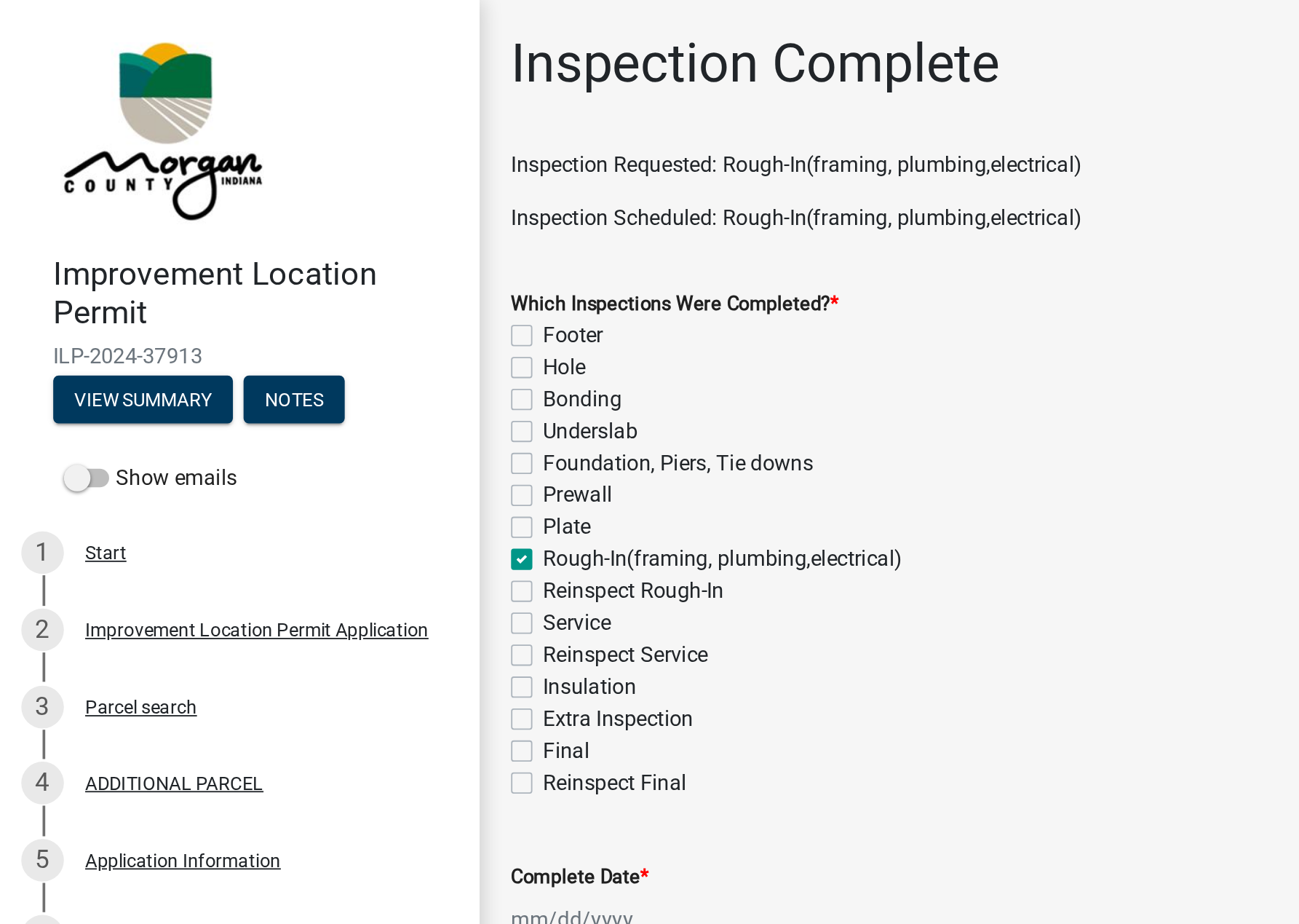
checkbox input "false"
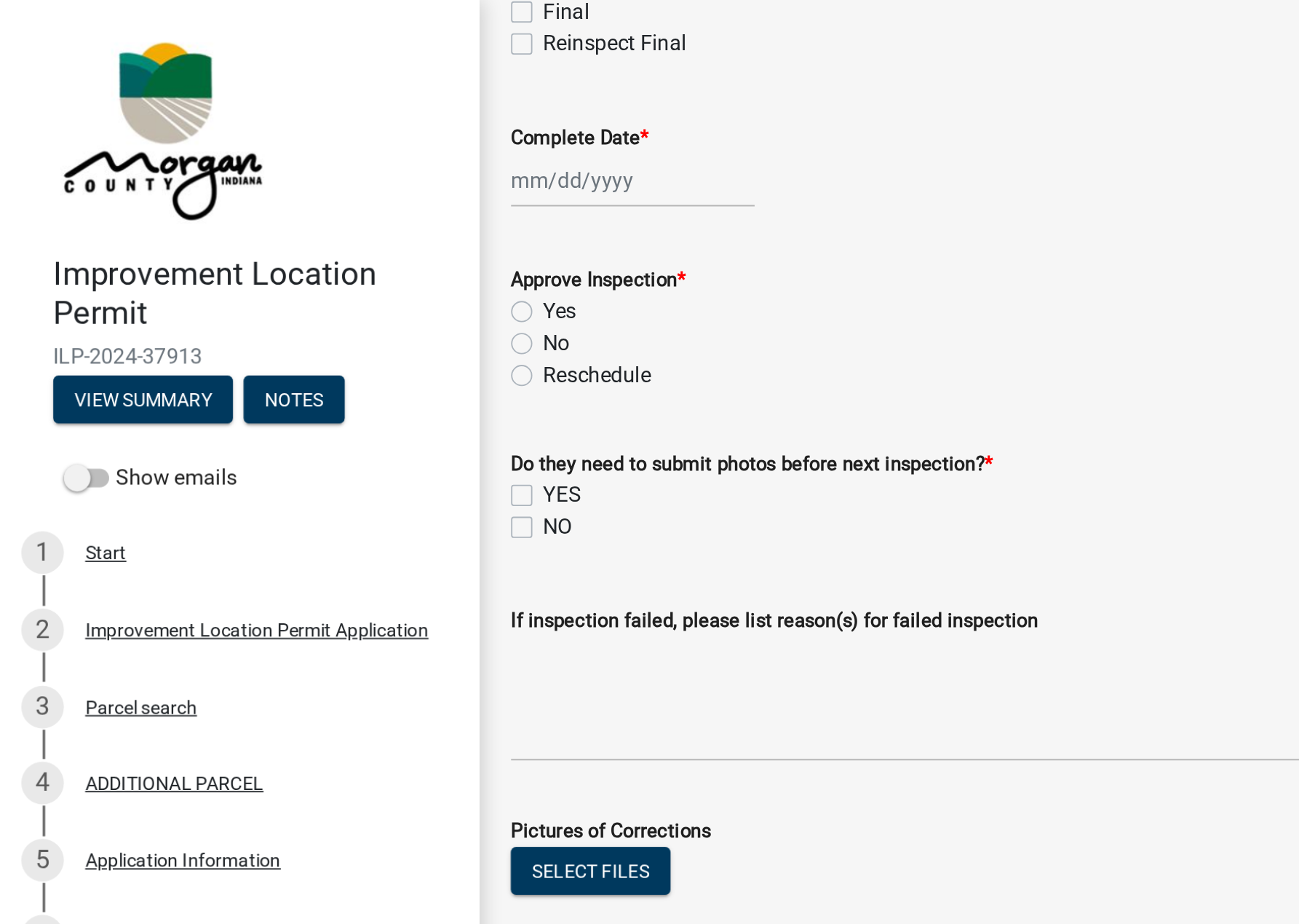
scroll to position [413, 0]
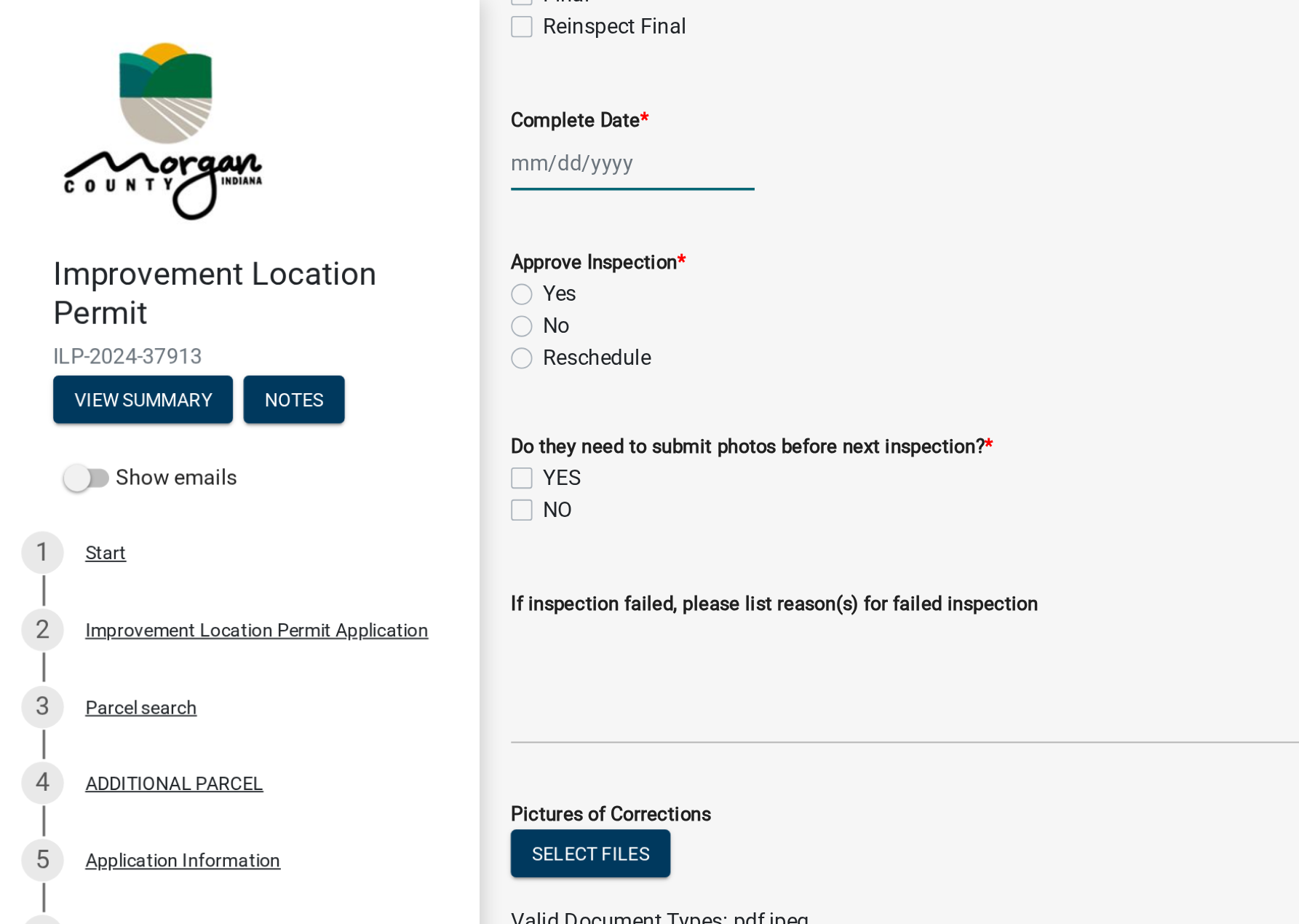
click at [314, 91] on div at bounding box center [346, 89] width 133 height 30
select select "10"
select select "2025"
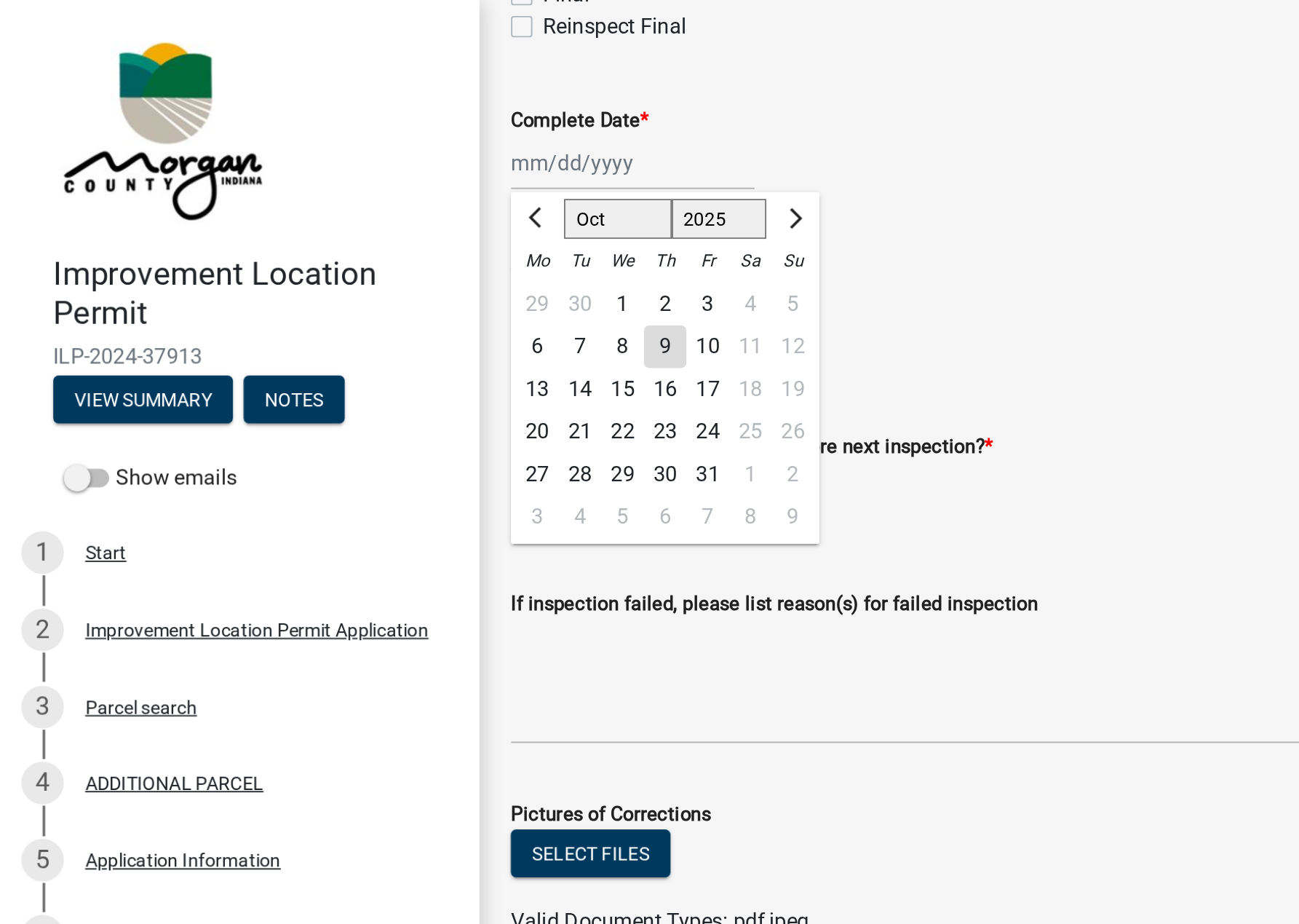
click at [372, 187] on div "9" at bounding box center [363, 189] width 23 height 23
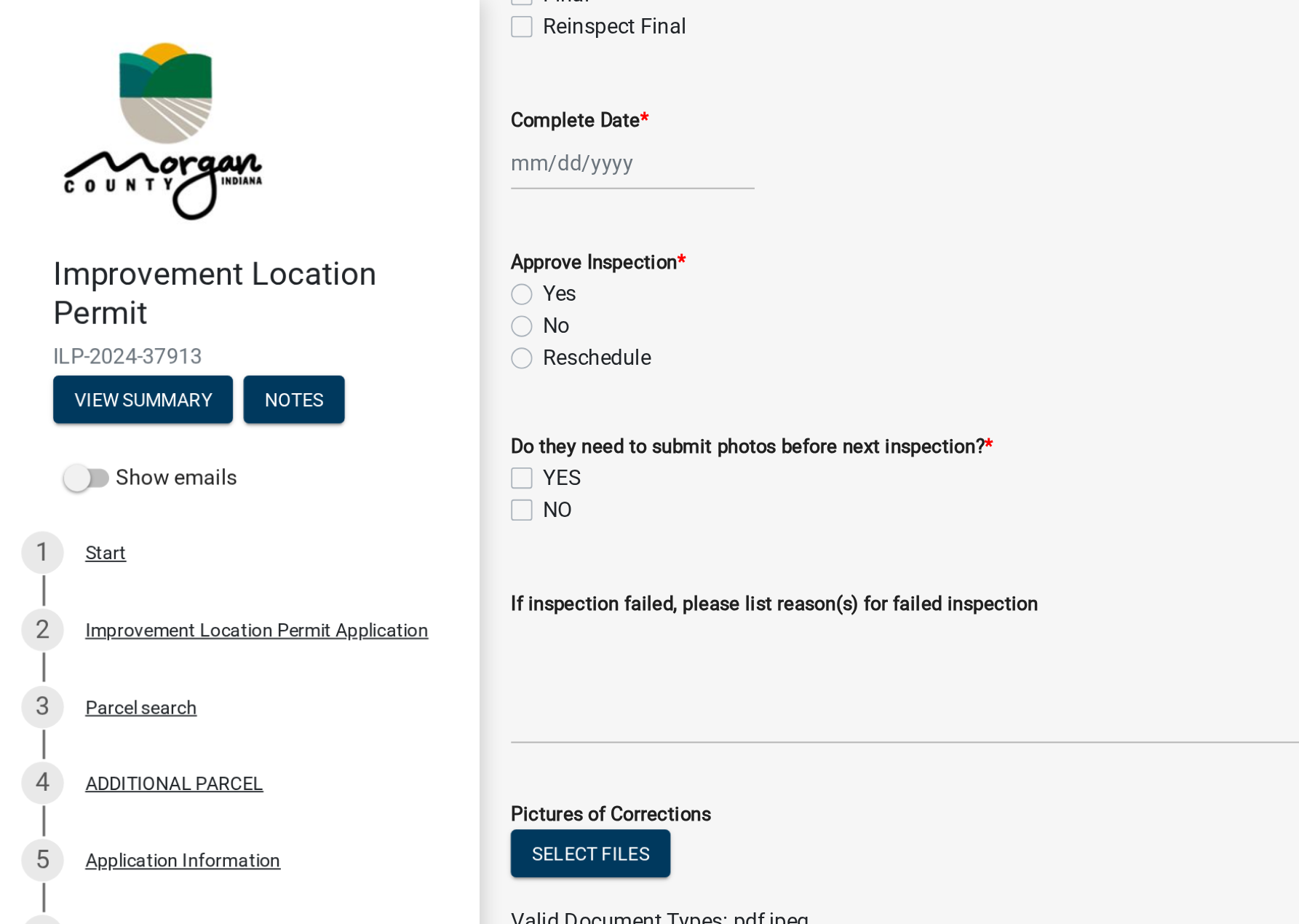
type input "[DATE]"
click at [297, 177] on label "No" at bounding box center [304, 178] width 15 height 17
click at [297, 177] on input "No" at bounding box center [302, 175] width 9 height 9
radio input "true"
click at [297, 280] on label "NO" at bounding box center [305, 278] width 16 height 17
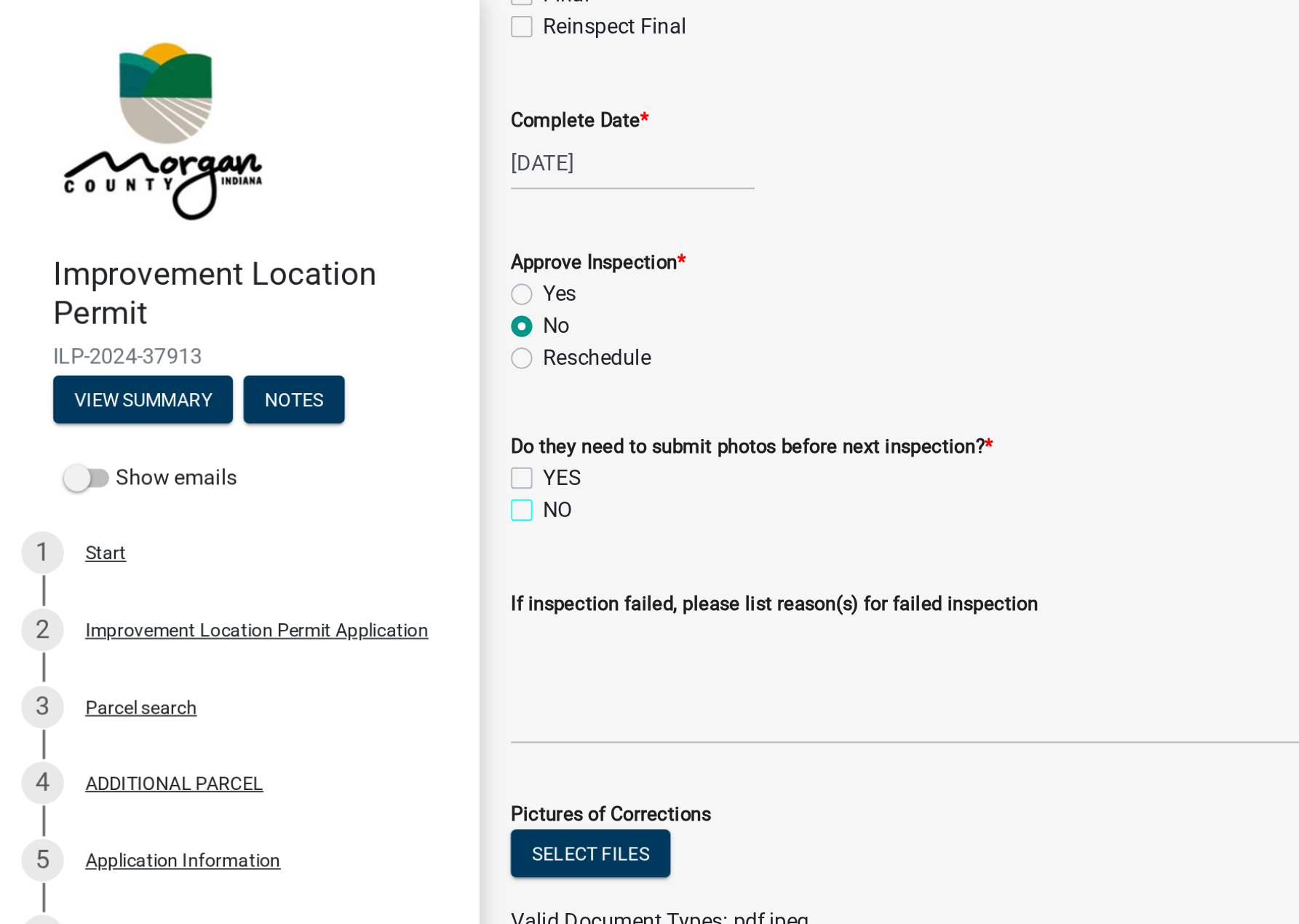
click at [297, 280] on input "NO" at bounding box center [302, 274] width 9 height 9
checkbox input "true"
checkbox input "false"
checkbox input "true"
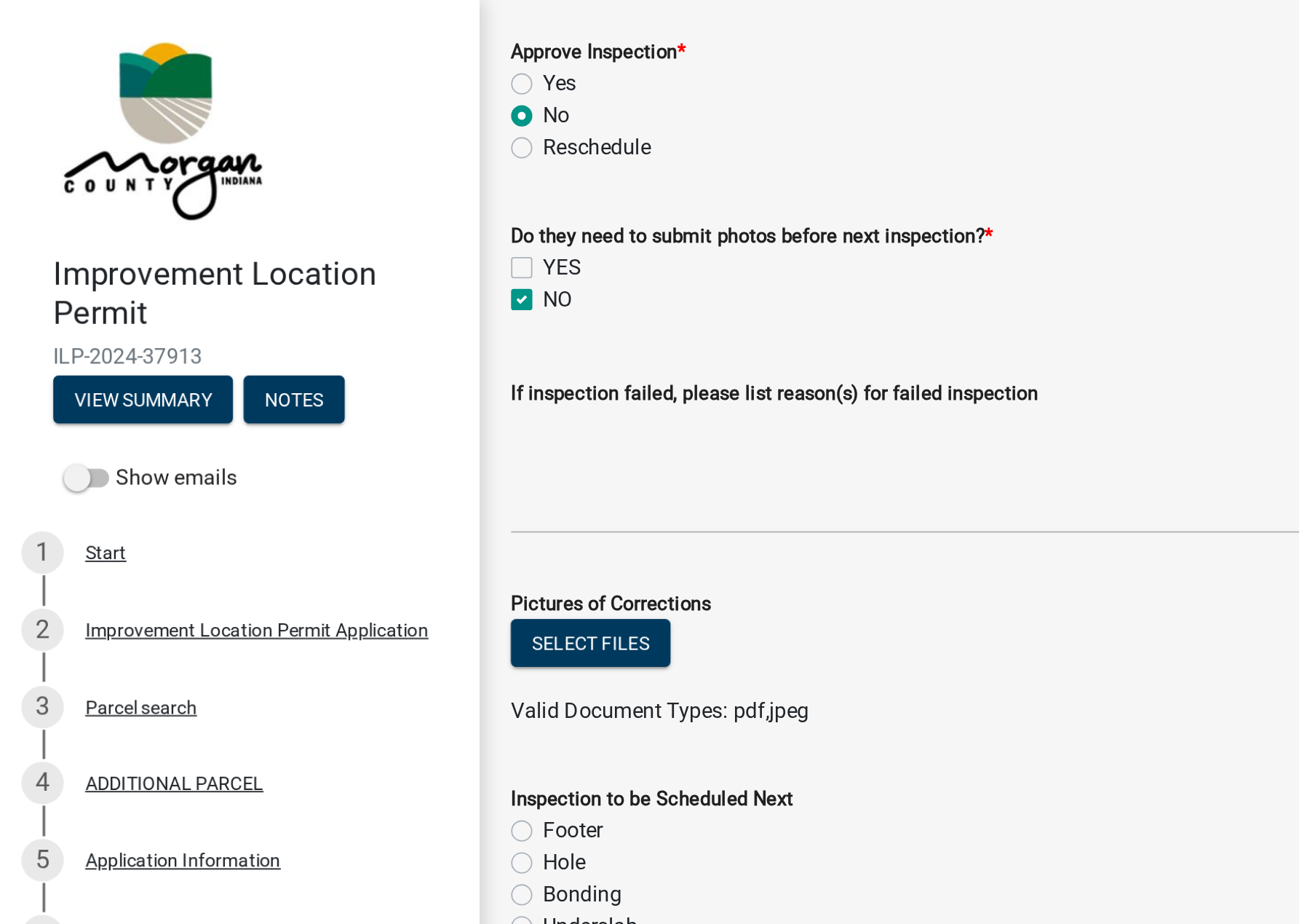
scroll to position [544, 0]
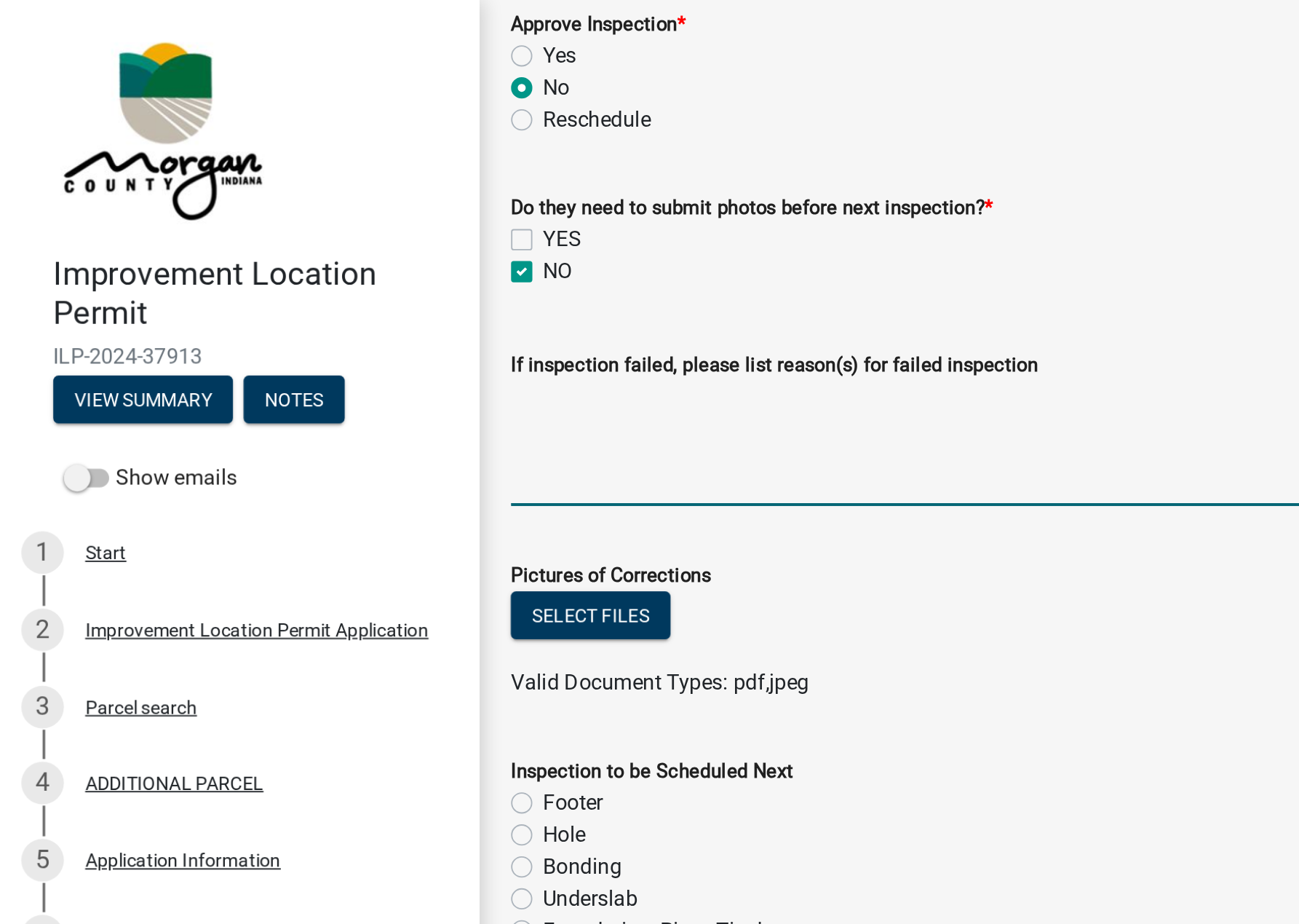
click at [299, 248] on textarea "If inspection failed, please list reason(s) for failed inspection" at bounding box center [781, 242] width 1003 height 69
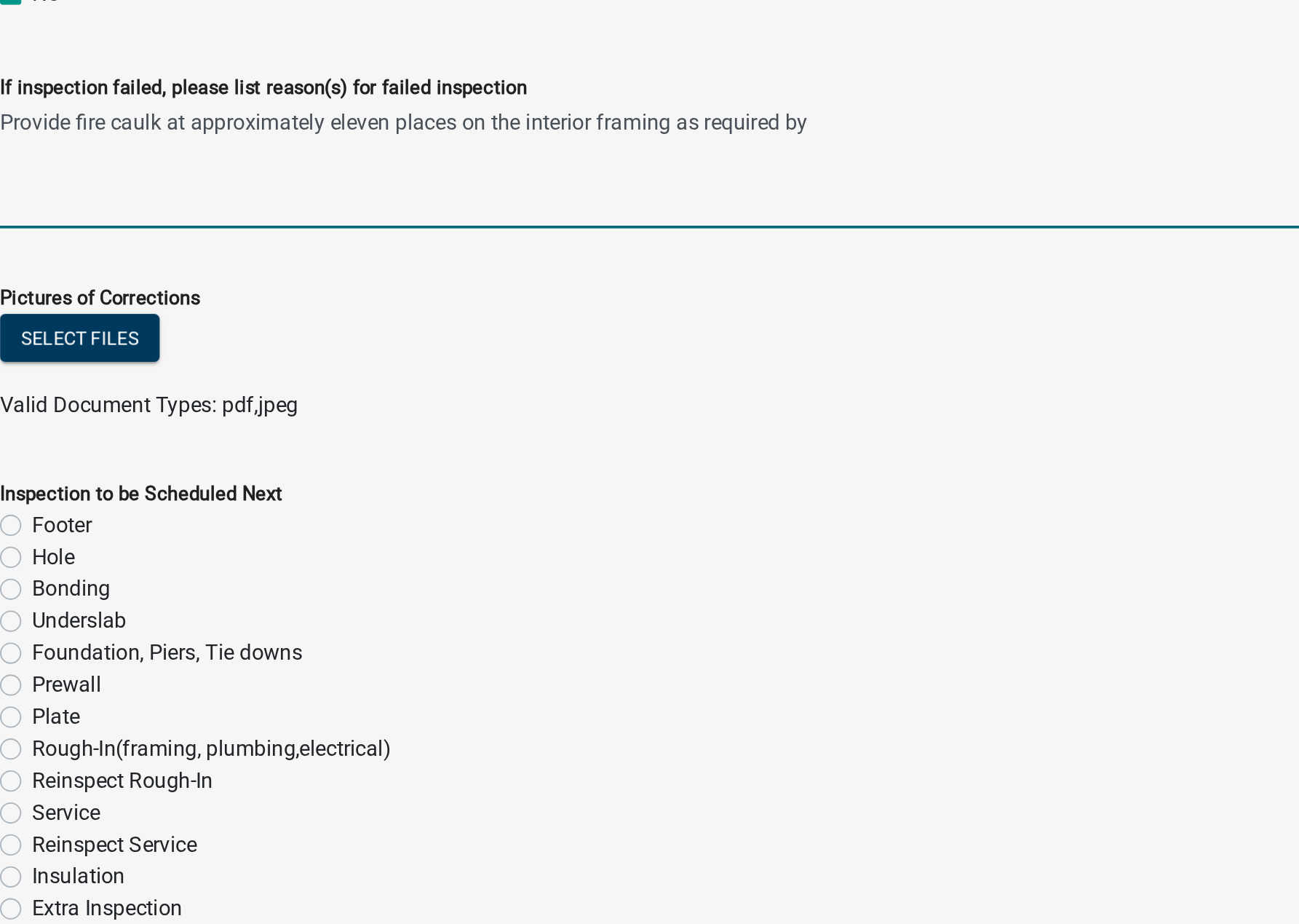
type textarea "Provide fire caulk at approximately eleven places on the interior framing as re…"
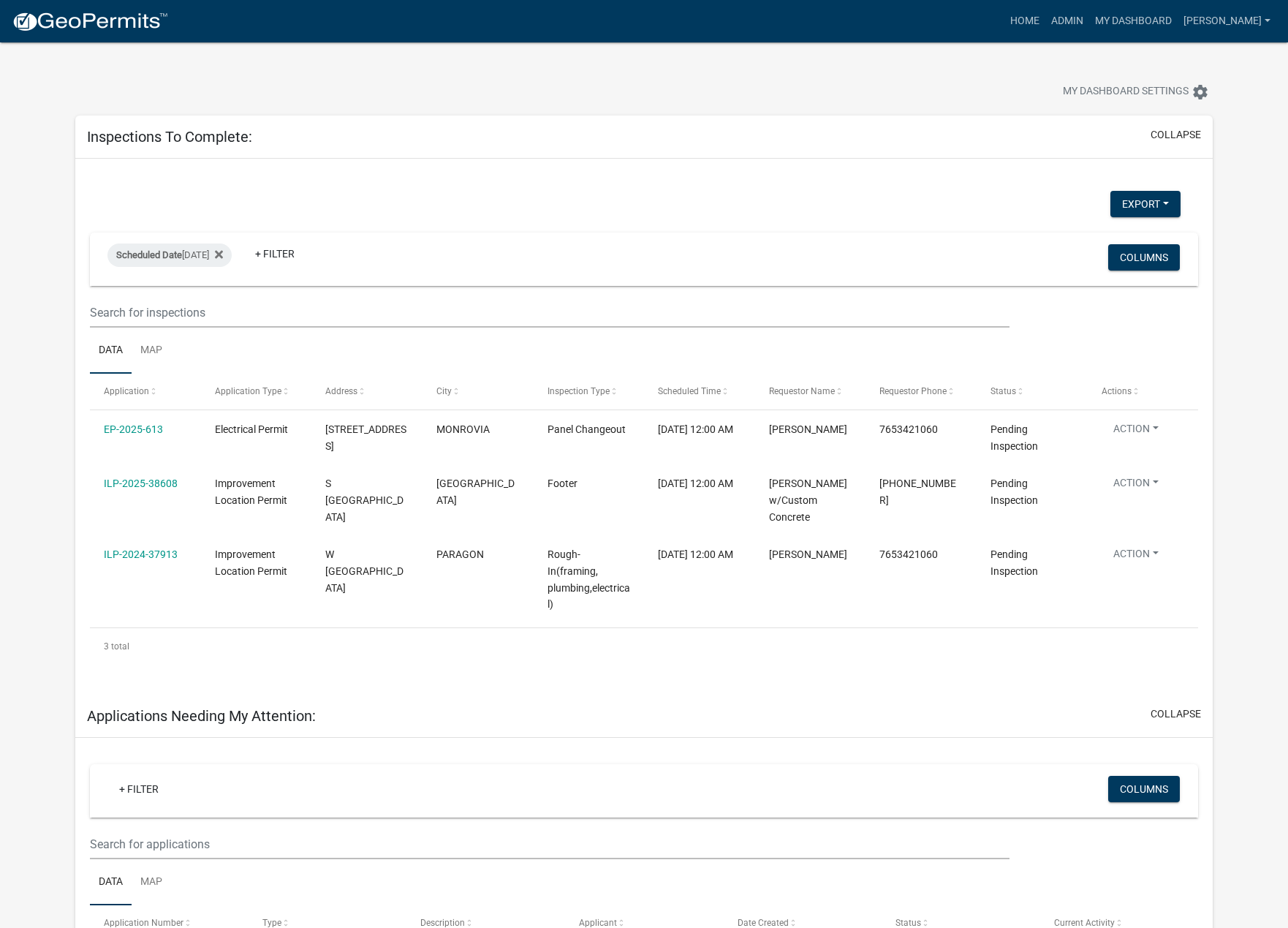
select select "1: 25"
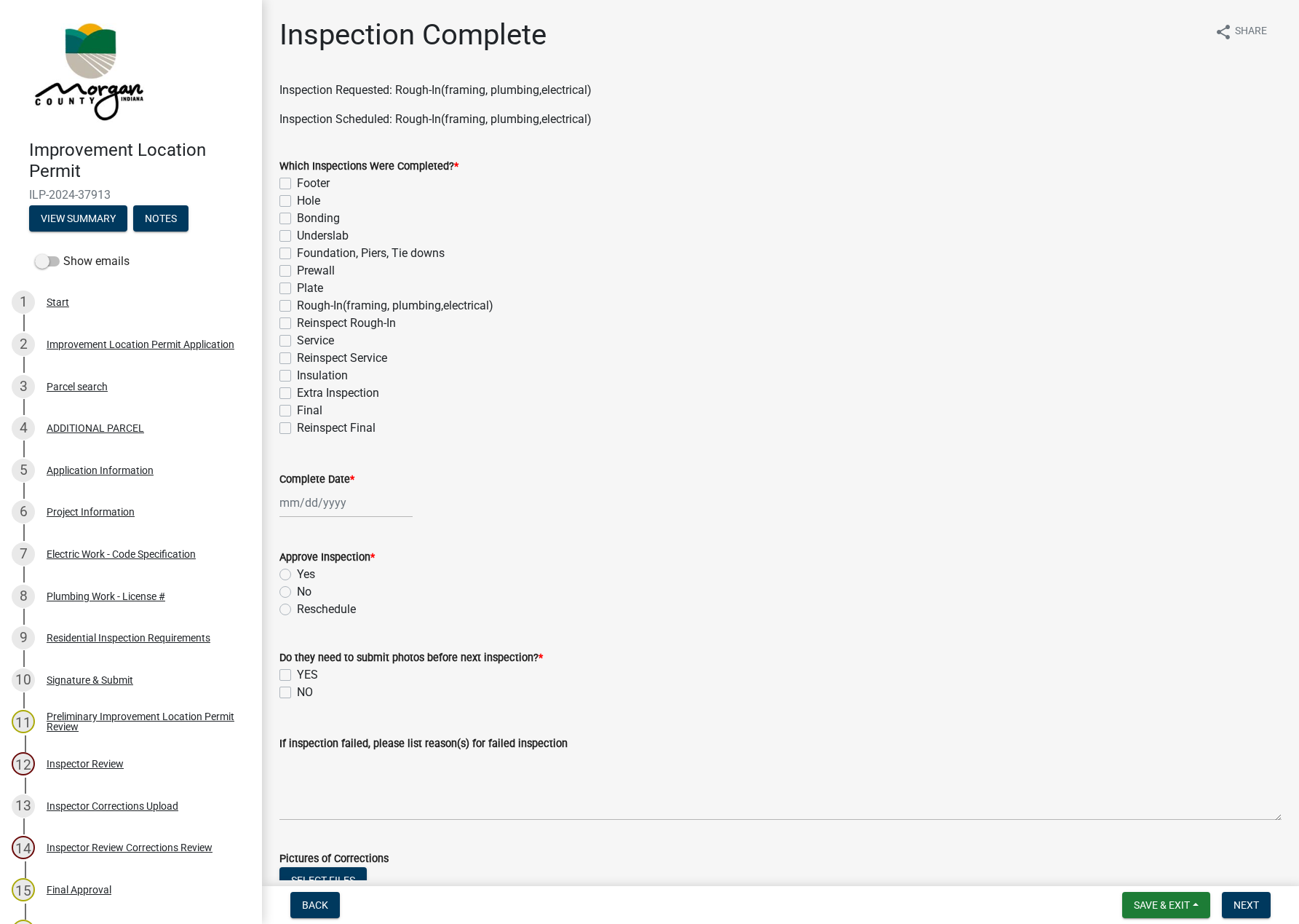
click at [297, 305] on label "Rough-In(framing, plumbing,electrical)" at bounding box center [395, 305] width 197 height 17
click at [297, 305] on input "Rough-In(framing, plumbing,electrical)" at bounding box center [302, 302] width 9 height 9
checkbox input "true"
checkbox input "false"
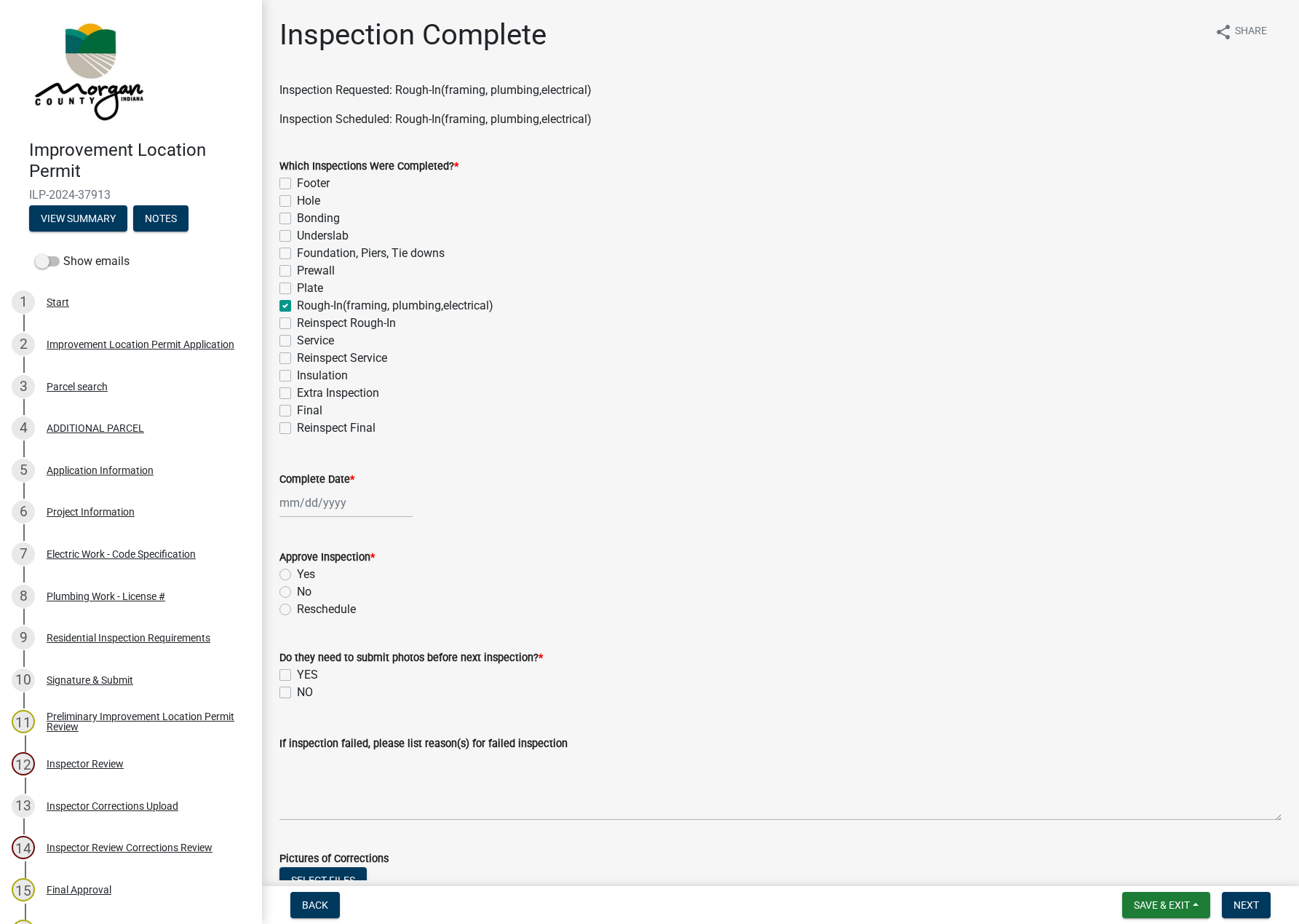
checkbox input "false"
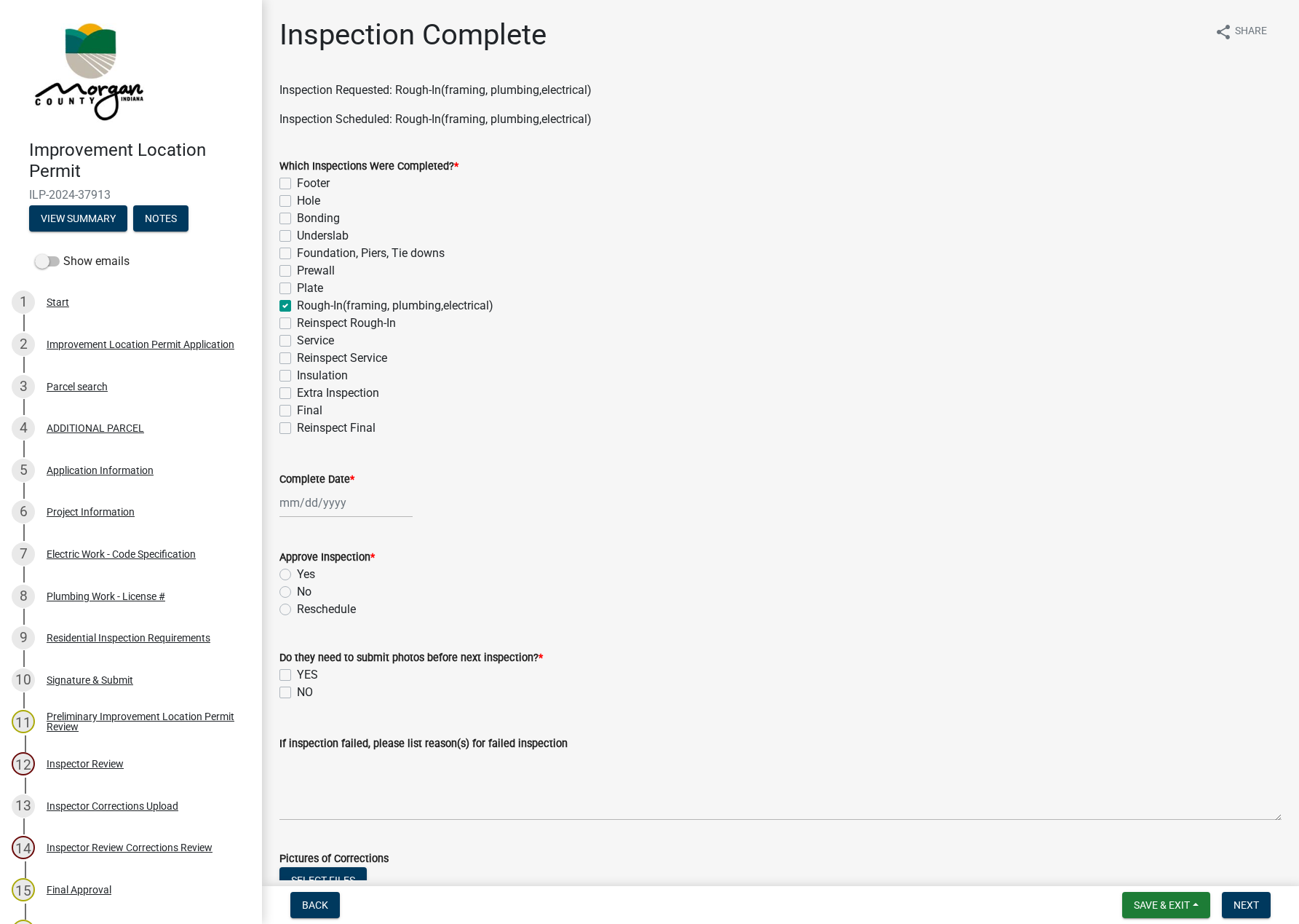
checkbox input "true"
checkbox input "false"
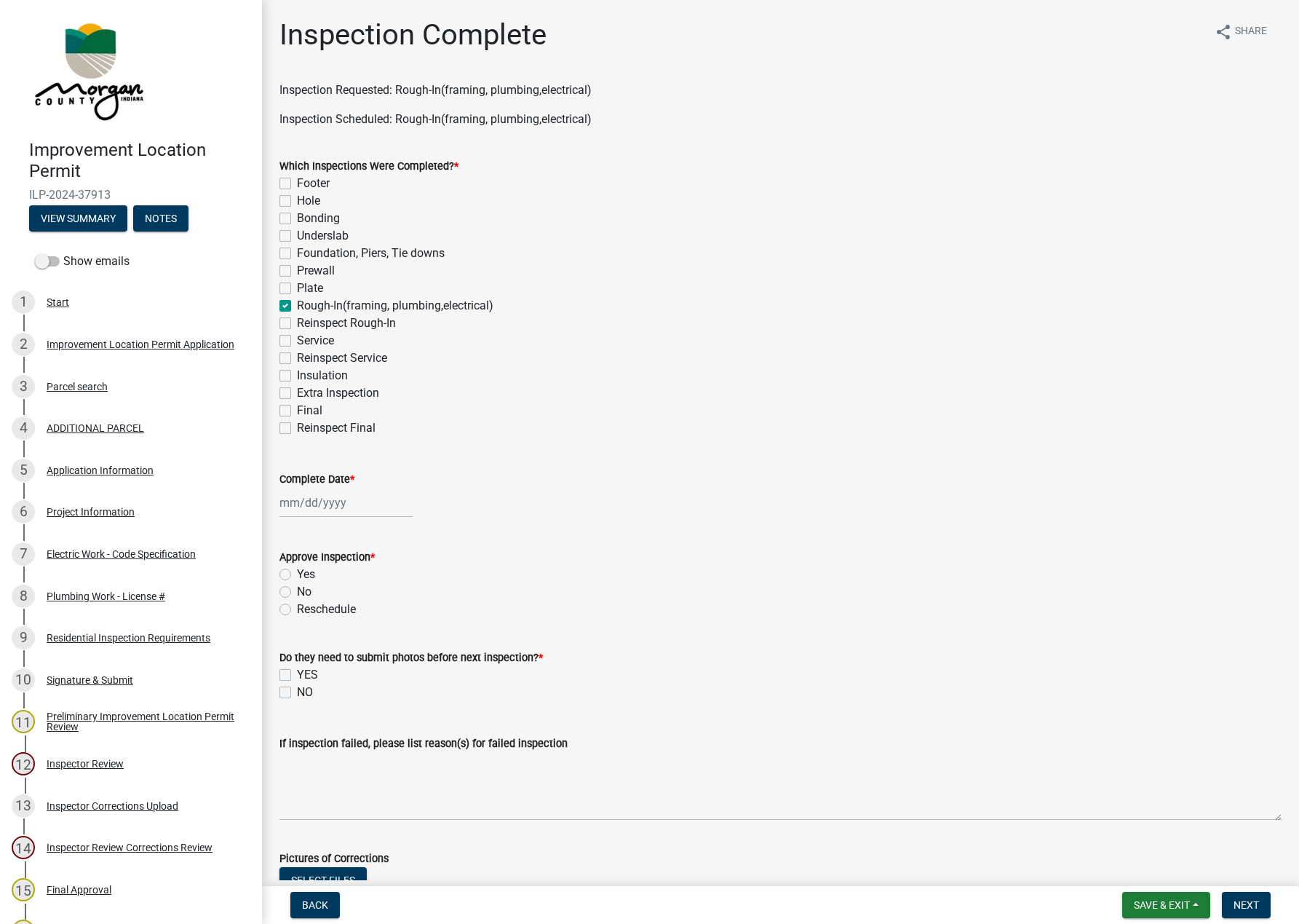
checkbox input "false"
click at [313, 506] on div at bounding box center [346, 503] width 133 height 30
select select "10"
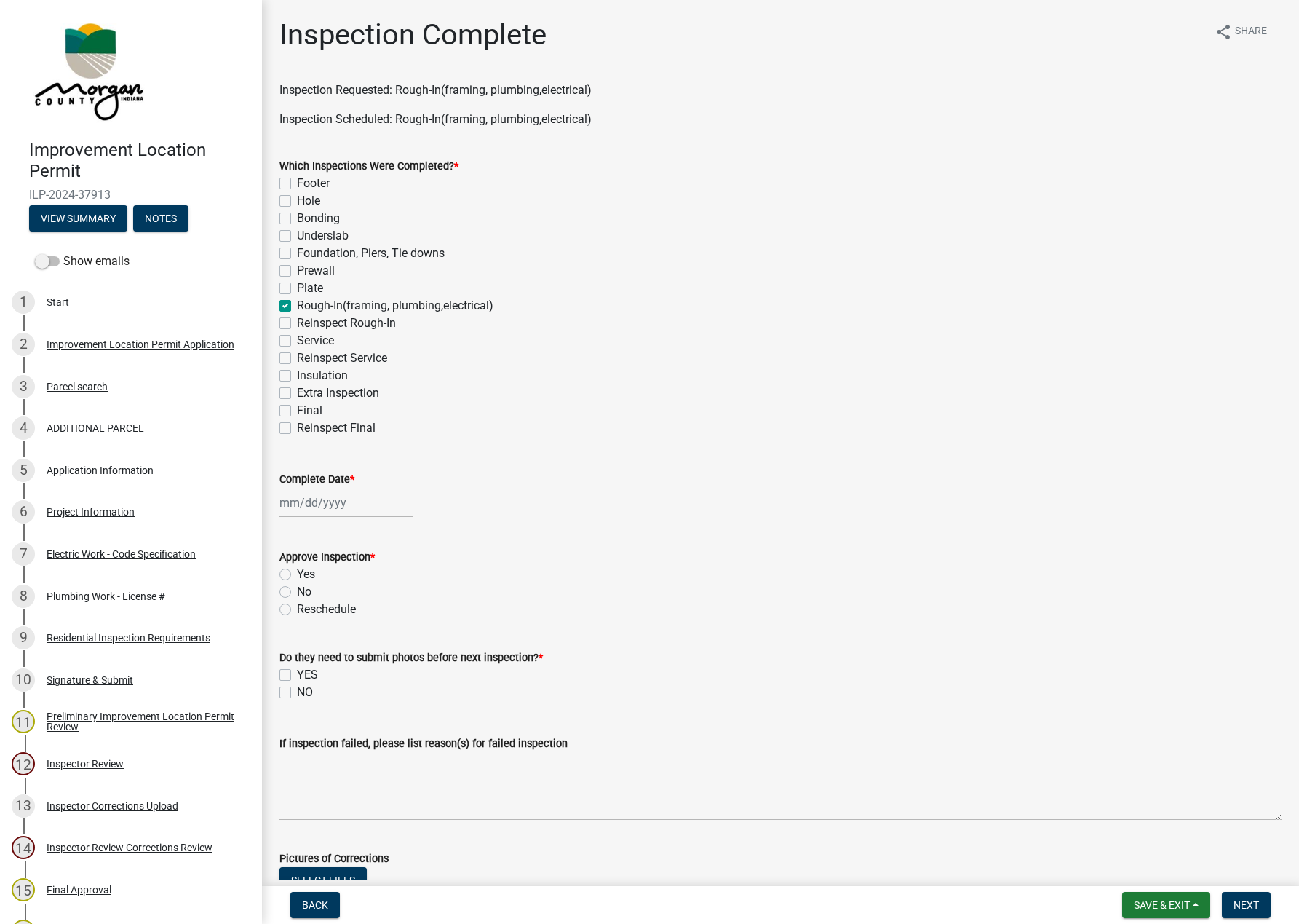
select select "2025"
click at [369, 600] on div "9" at bounding box center [363, 602] width 23 height 23
type input "[DATE]"
click at [297, 590] on label "No" at bounding box center [304, 591] width 15 height 17
click at [297, 590] on input "No" at bounding box center [302, 588] width 9 height 9
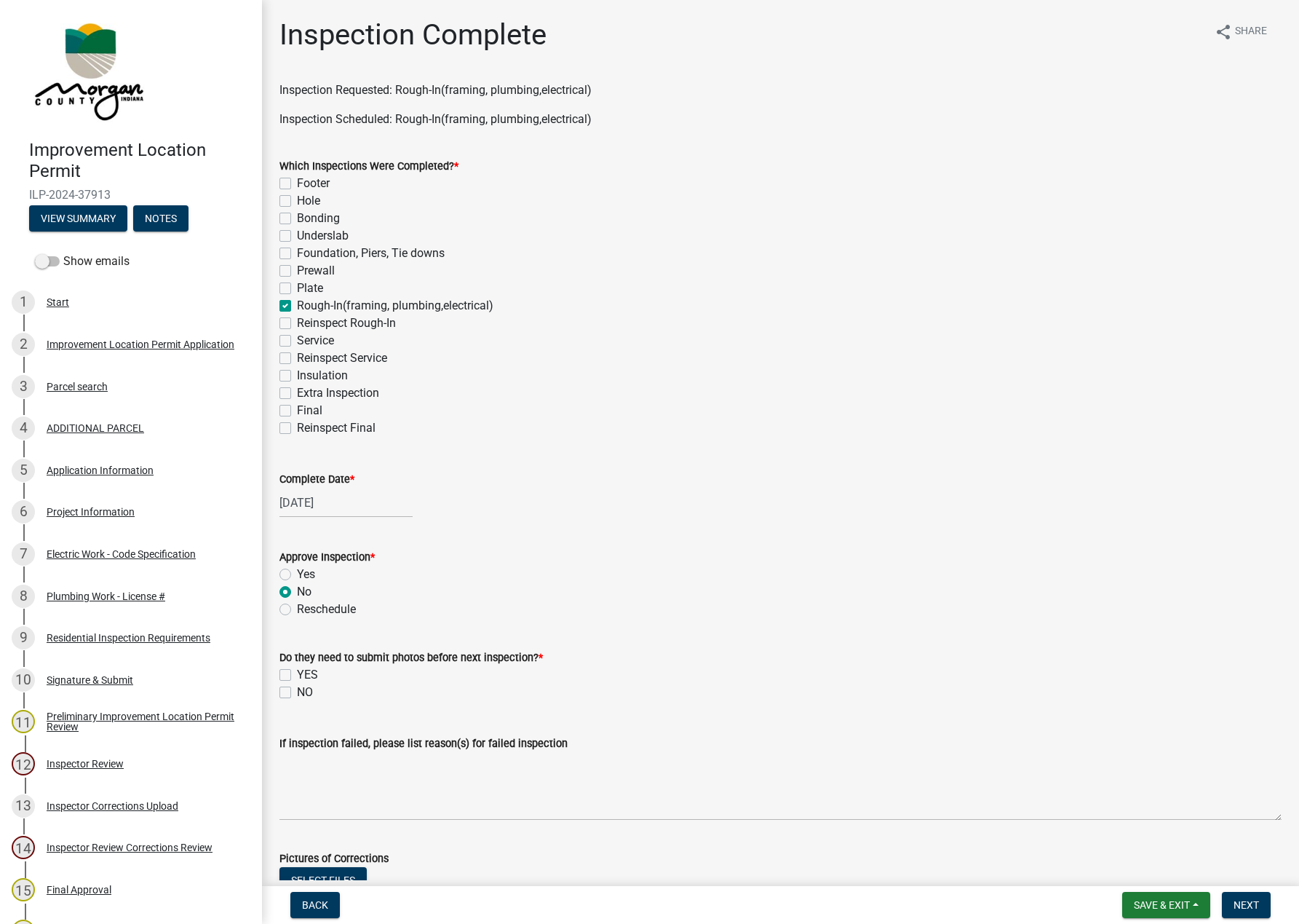
radio input "true"
click at [299, 696] on label "NO" at bounding box center [305, 692] width 16 height 17
click at [299, 693] on input "NO" at bounding box center [302, 688] width 9 height 9
checkbox input "true"
checkbox input "false"
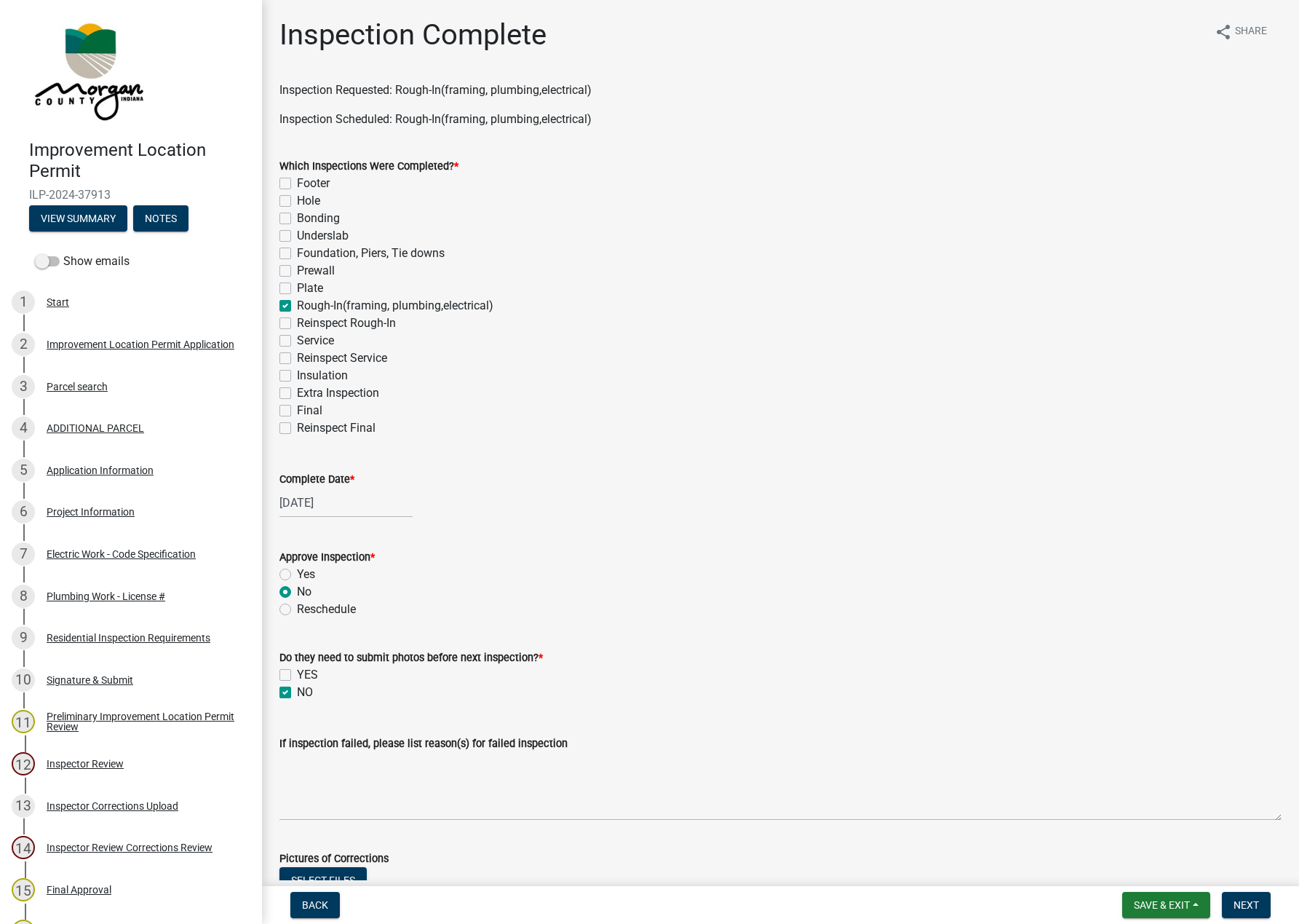
checkbox input "true"
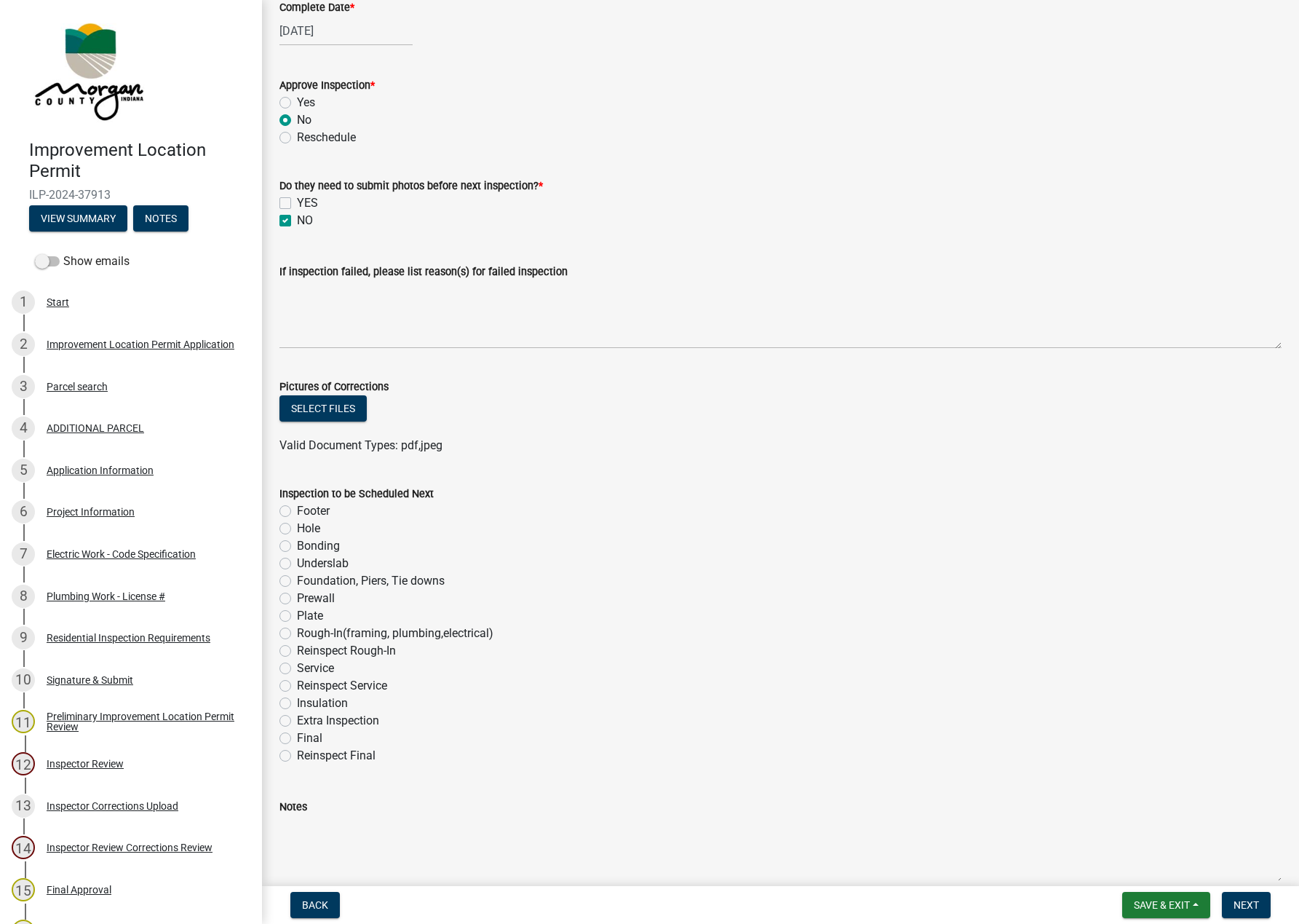
scroll to position [478, 0]
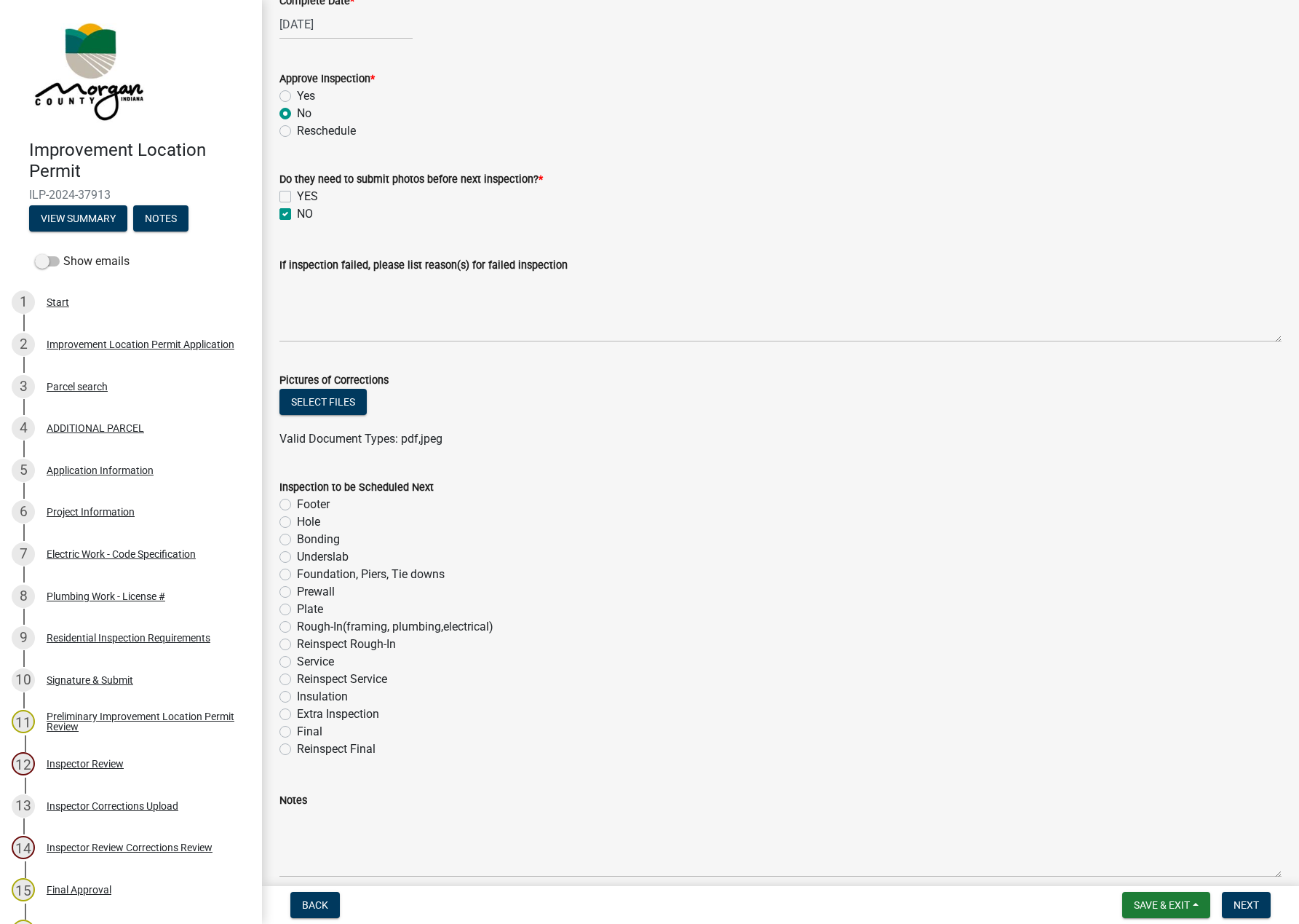
click at [297, 644] on label "Reinspect Rough-In" at bounding box center [346, 643] width 99 height 17
click at [297, 644] on input "Reinspect Rough-In" at bounding box center [302, 640] width 9 height 9
radio input "true"
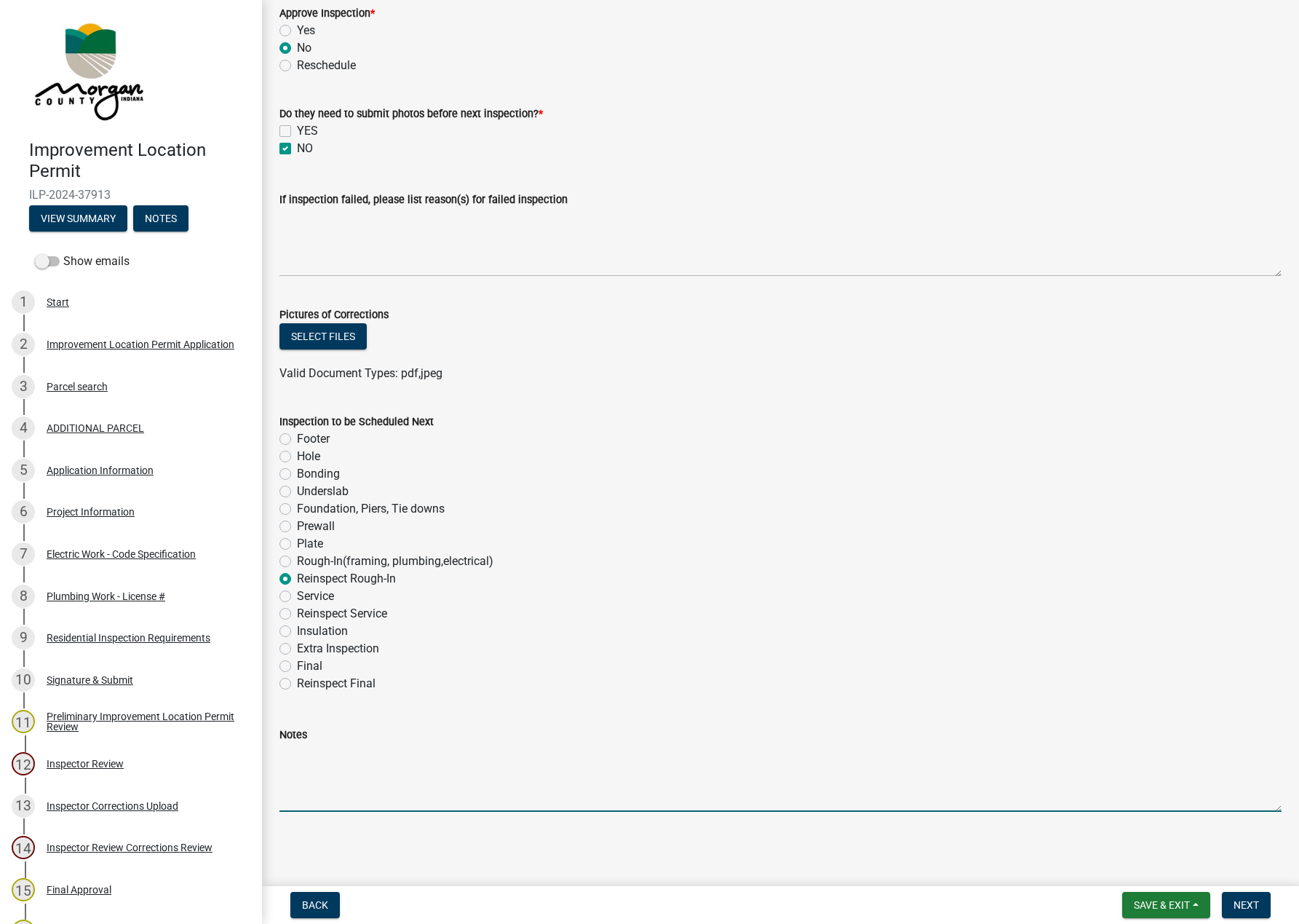
click at [369, 758] on textarea "Notes" at bounding box center [781, 777] width 1003 height 69
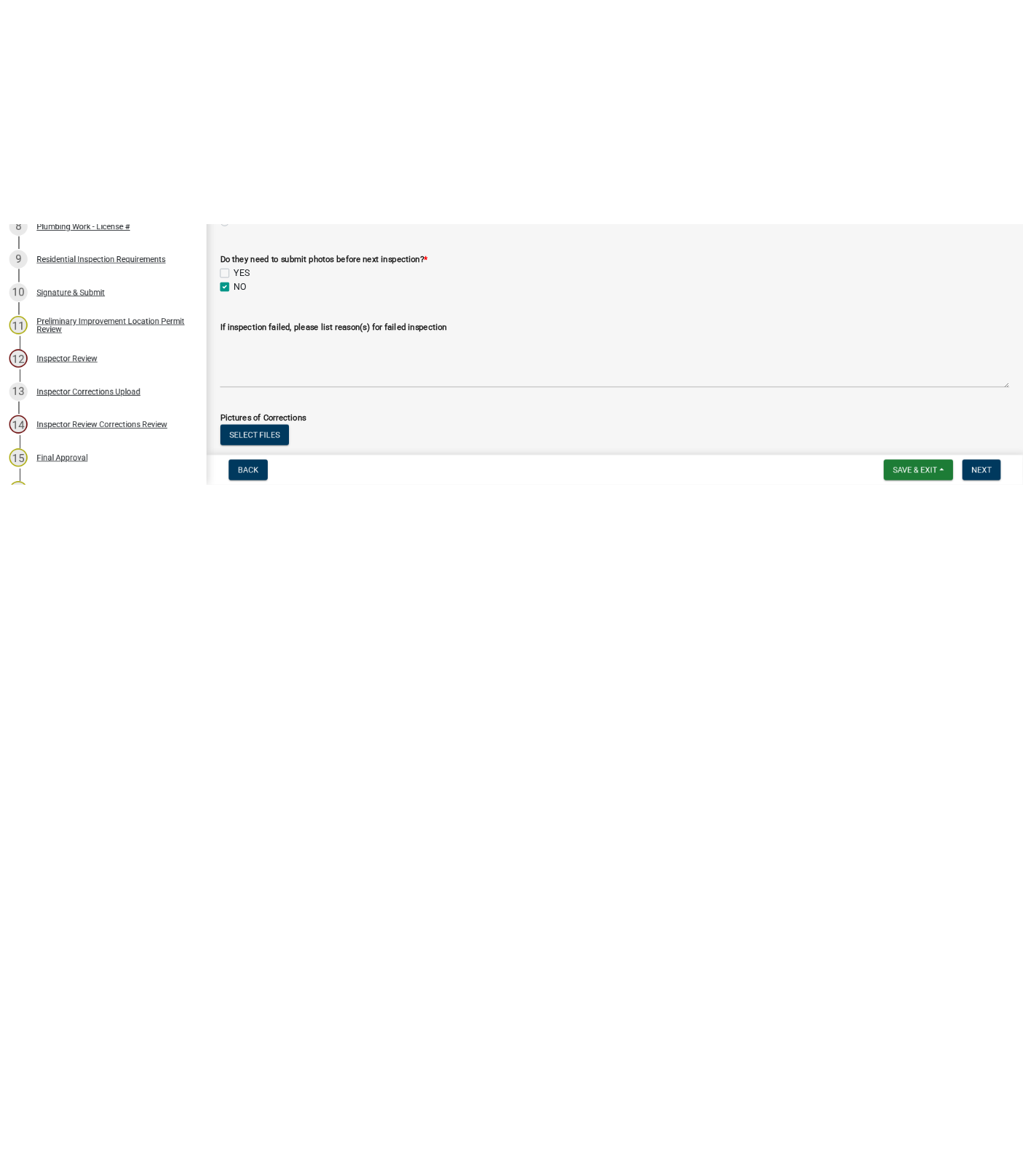
scroll to position [0, 0]
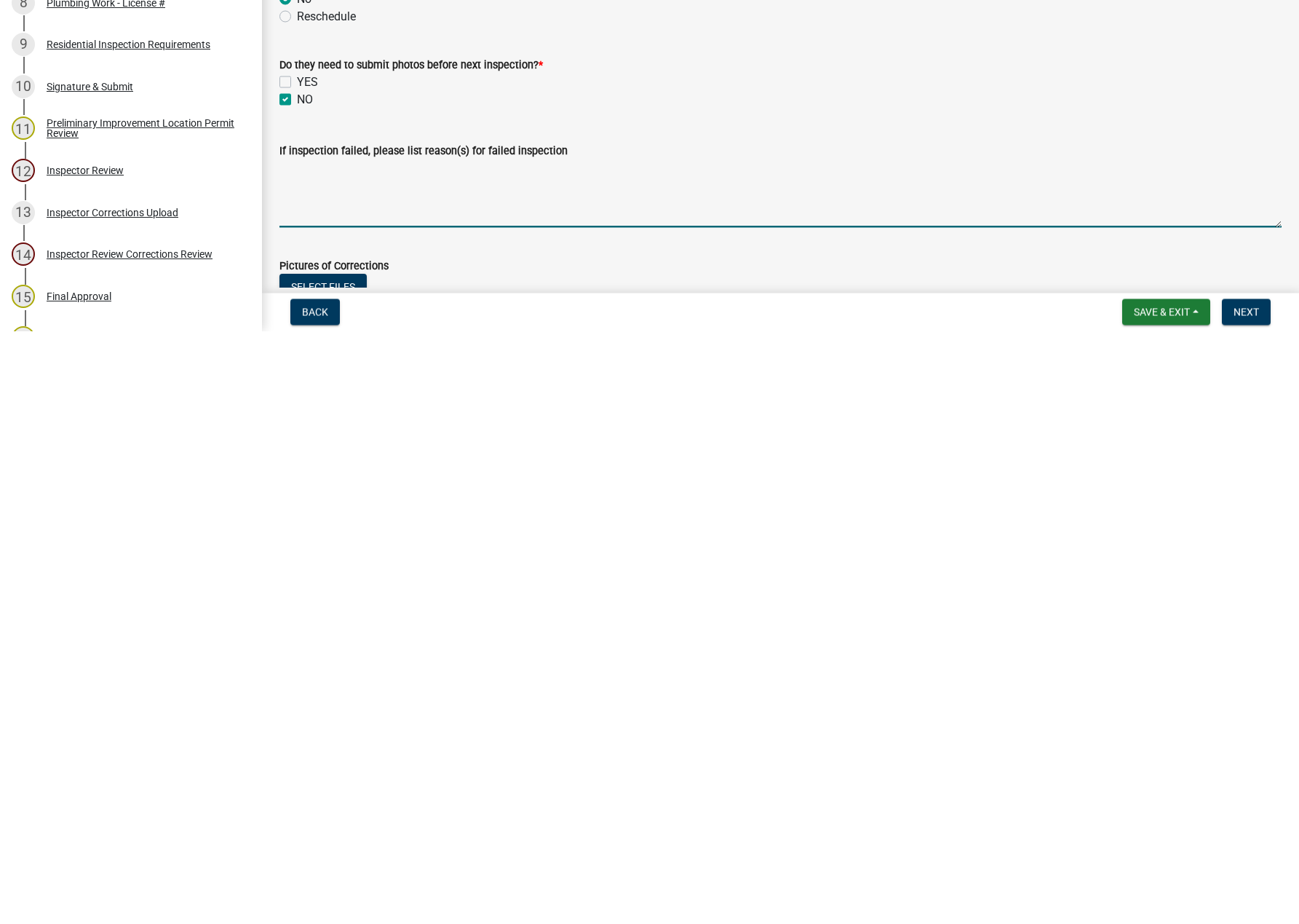
click at [367, 786] on textarea "If inspection failed, please list reason(s) for failed inspection" at bounding box center [781, 786] width 1003 height 69
type textarea "Provide fire caulk on interior wall studs at approximately eleven (11) places a…"
click at [1246, 904] on span "Next" at bounding box center [1247, 904] width 26 height 12
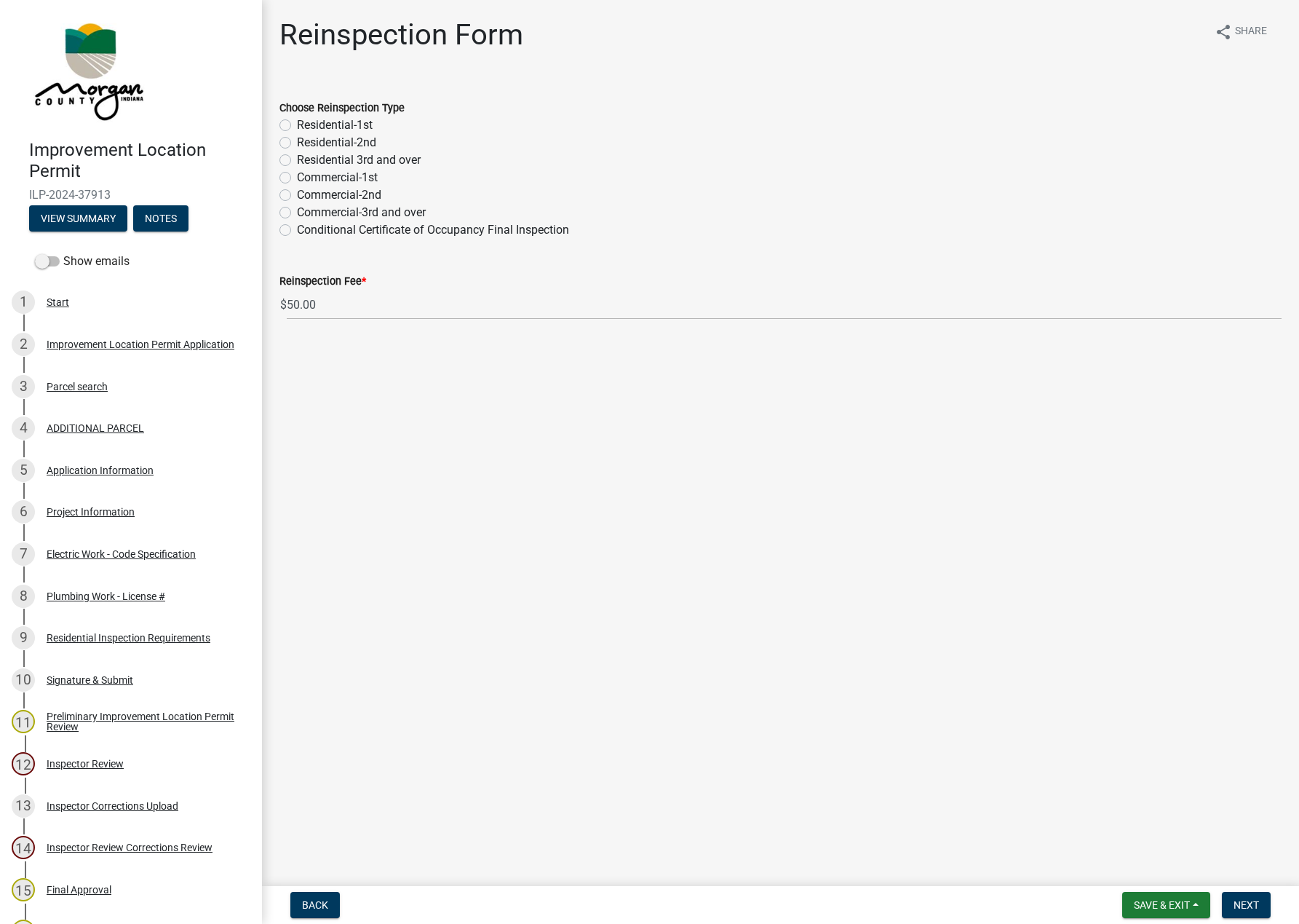
click at [297, 124] on label "Residential-1st" at bounding box center [335, 124] width 76 height 17
click at [297, 124] on input "Residential-1st" at bounding box center [302, 121] width 9 height 9
radio input "true"
click at [1246, 904] on span "Next" at bounding box center [1247, 904] width 26 height 12
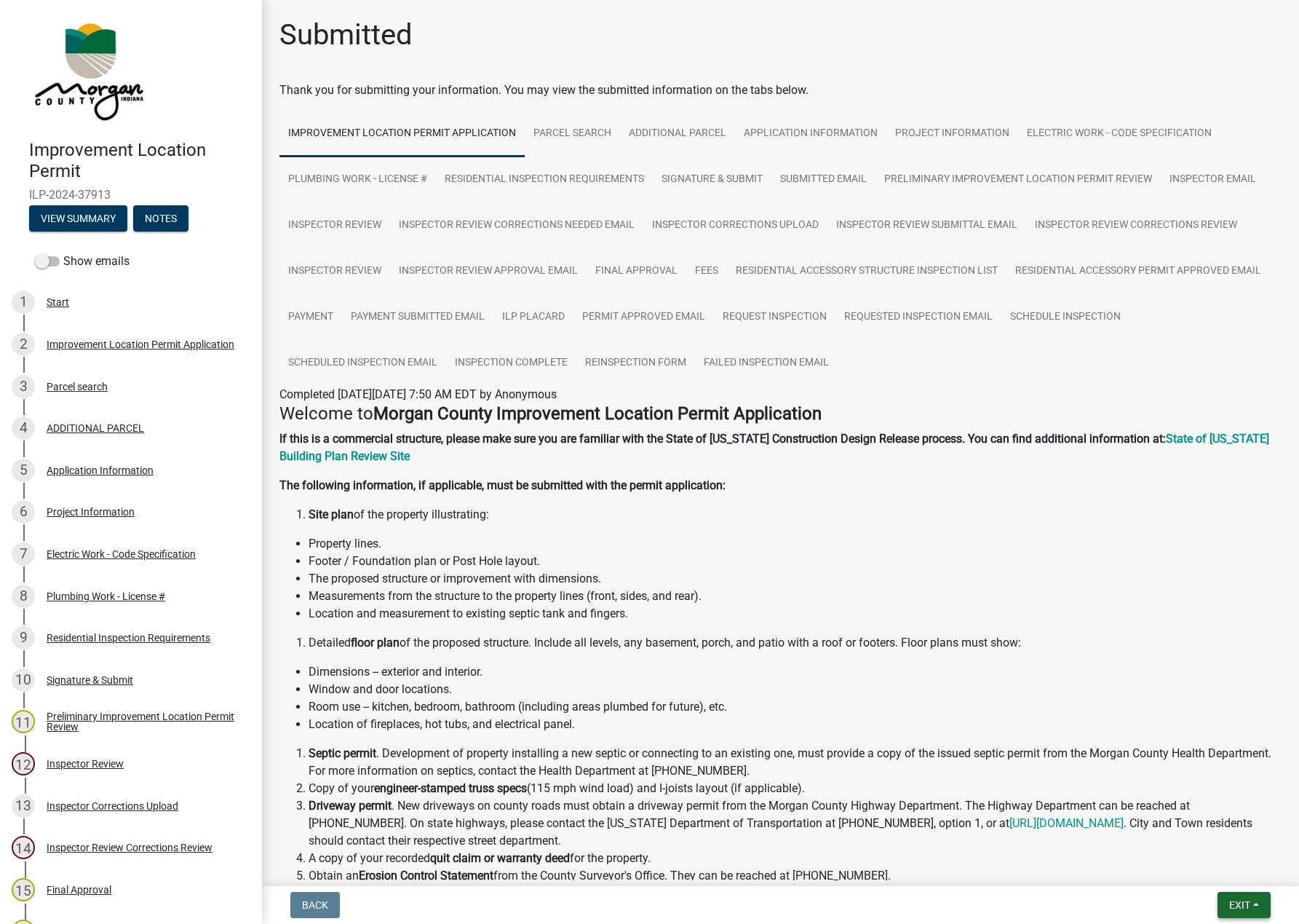
click at [1221, 909] on button "Exit" at bounding box center [1244, 905] width 53 height 27
click at [1188, 866] on button "Save & Exit" at bounding box center [1212, 867] width 116 height 35
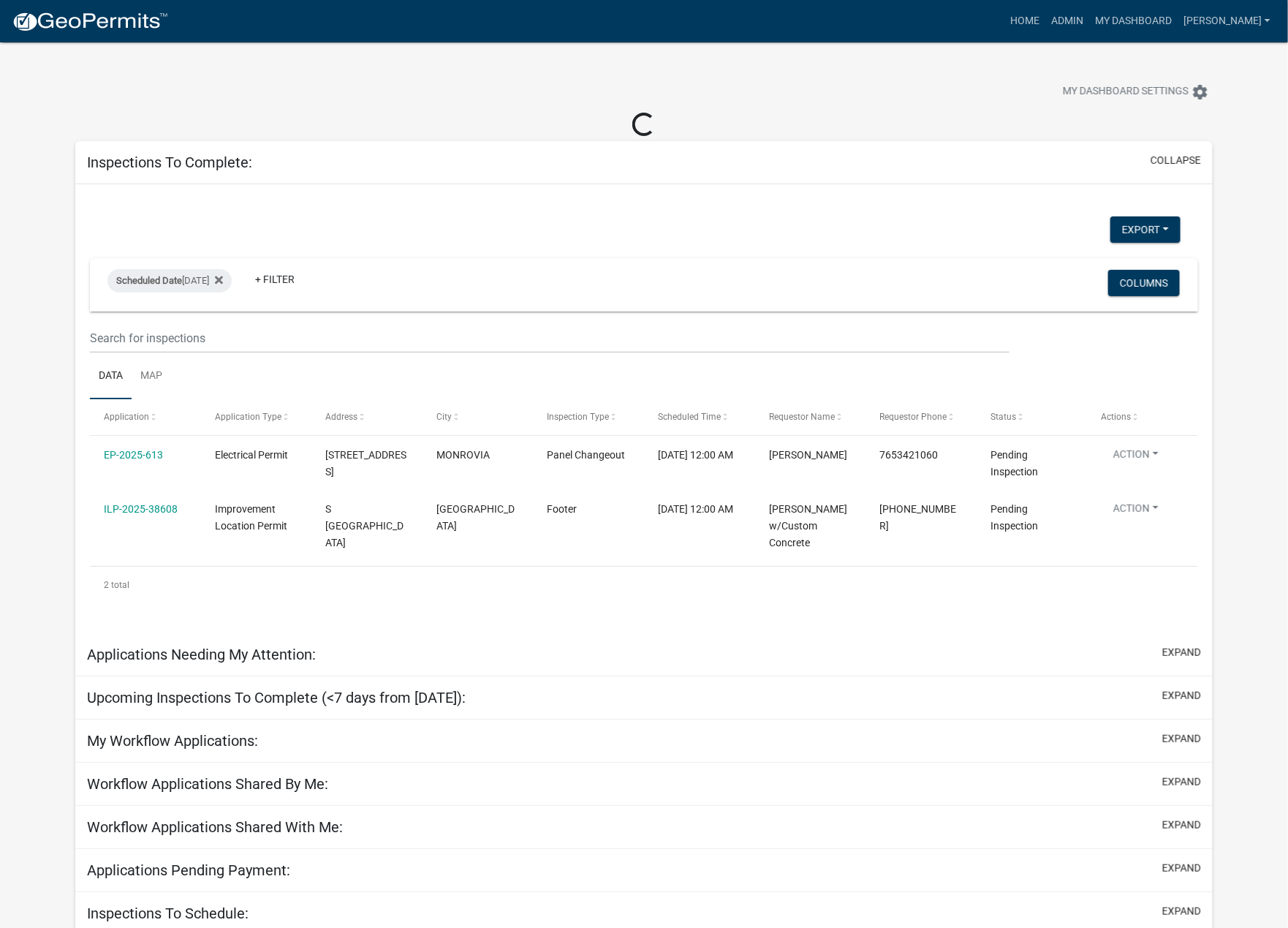
select select "1: 25"
